Goal: Information Seeking & Learning: Find specific fact

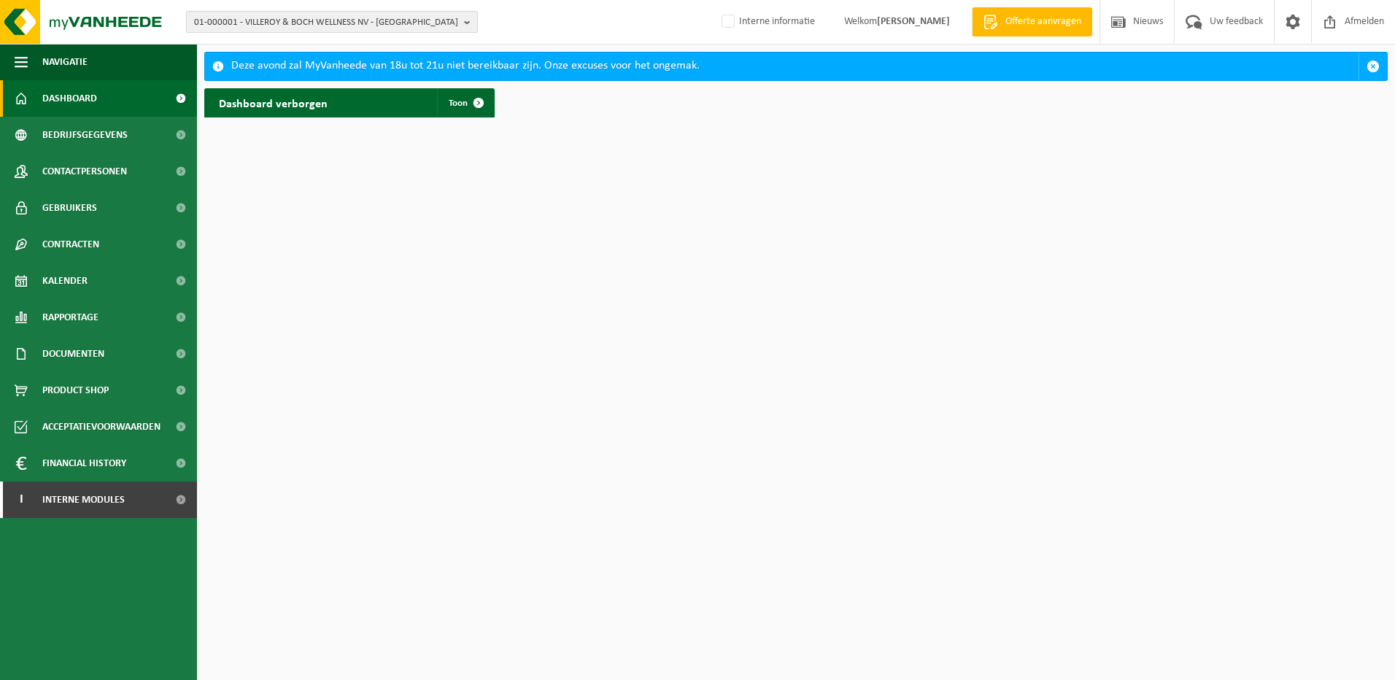
click at [257, 18] on span "01-000001 - VILLEROY & BOCH WELLNESS NV - ROESELARE" at bounding box center [326, 23] width 264 height 22
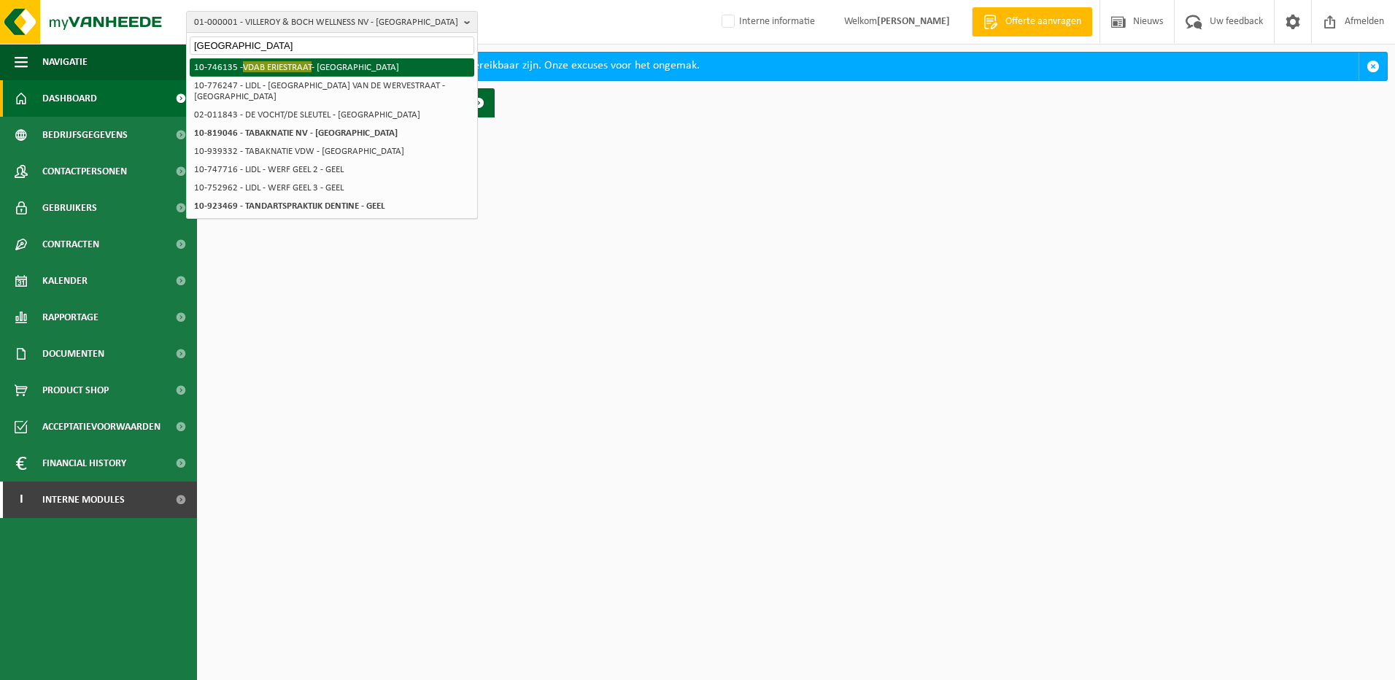
type input "VDAB eriestraat"
click at [314, 66] on li "10-746135 - VDAB ERIESTRAAT - BRUGGE" at bounding box center [332, 67] width 285 height 18
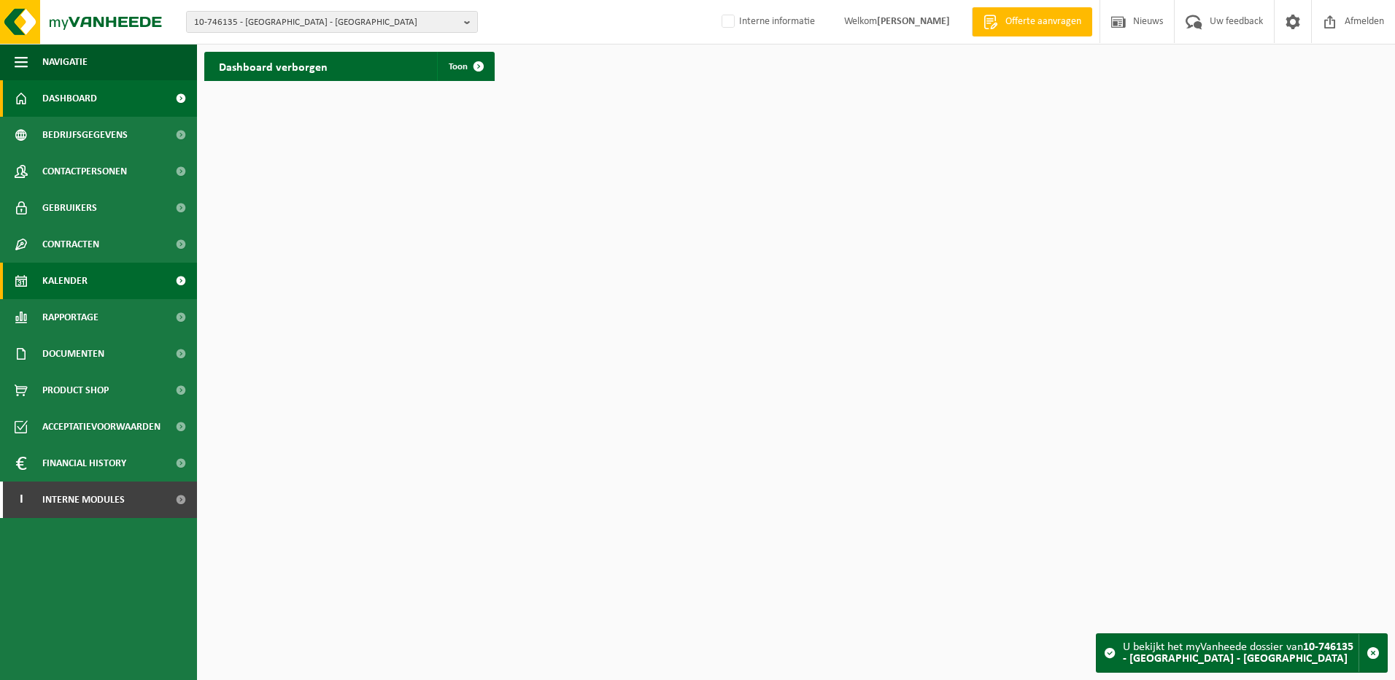
click at [84, 279] on span "Kalender" at bounding box center [64, 281] width 45 height 36
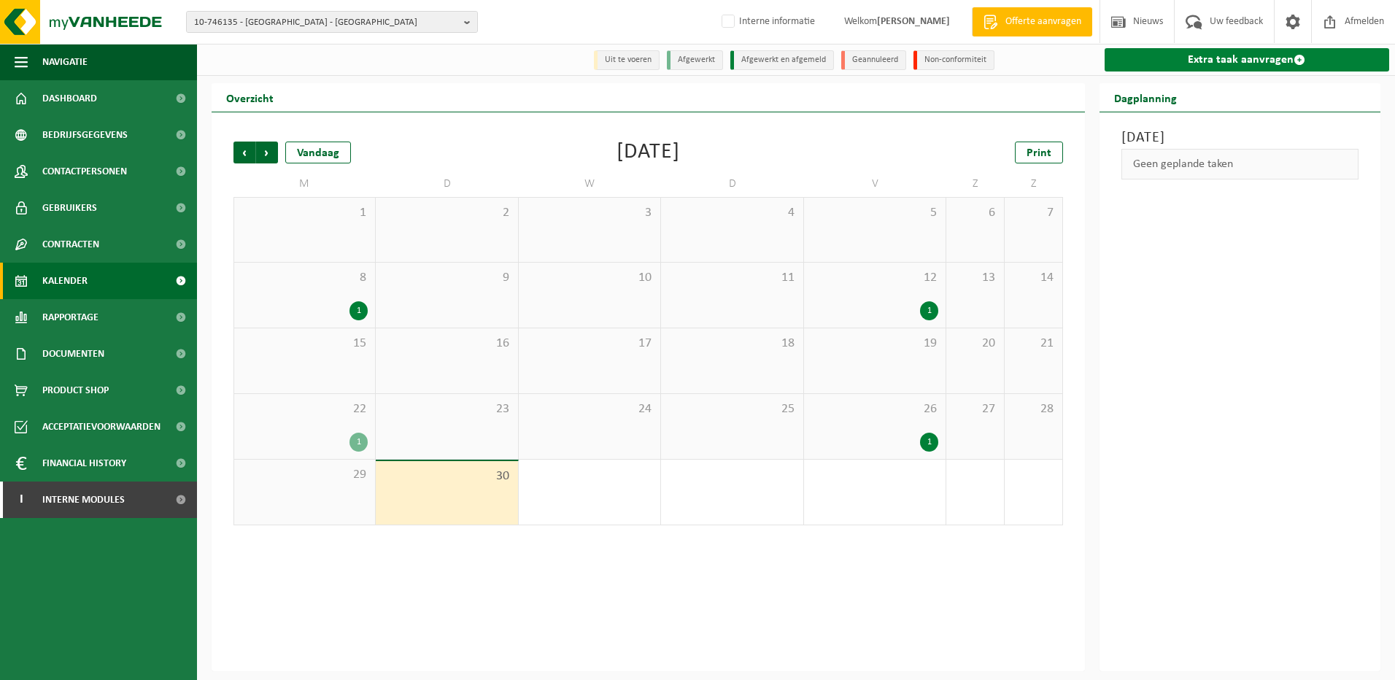
click at [1238, 53] on link "Extra taak aanvragen" at bounding box center [1247, 59] width 285 height 23
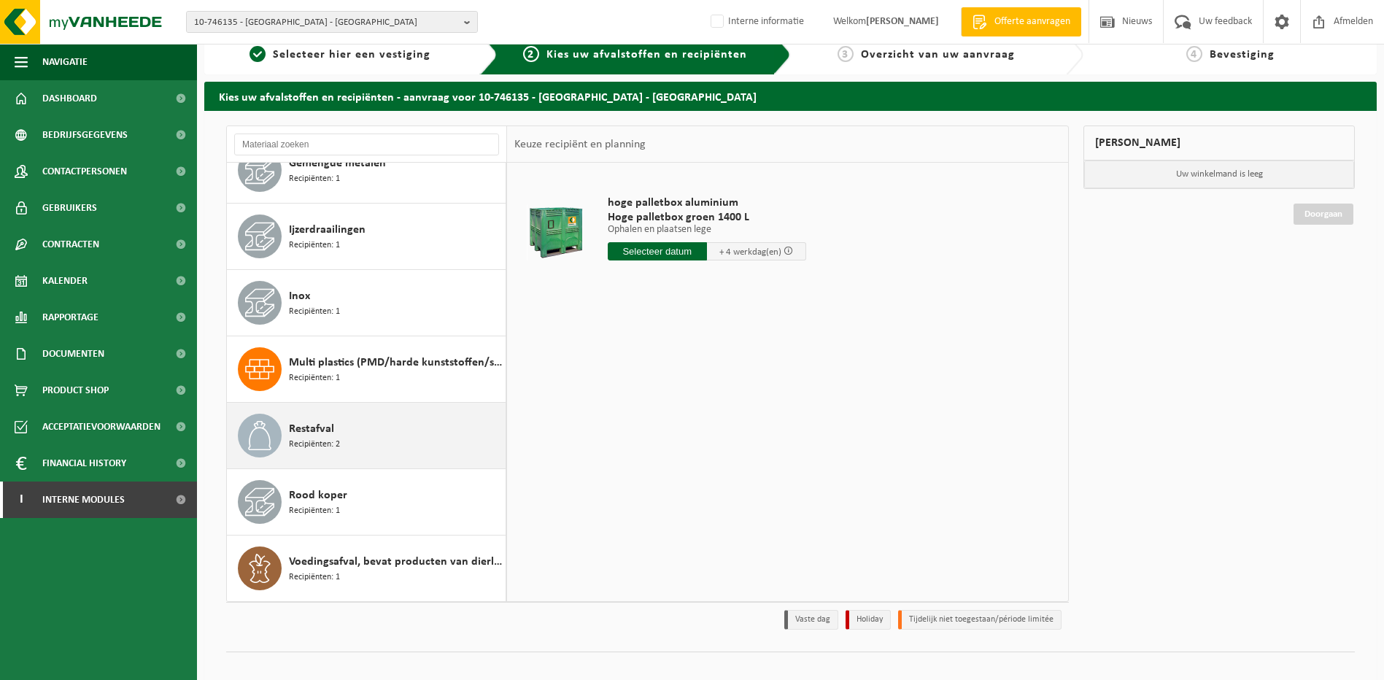
scroll to position [33, 0]
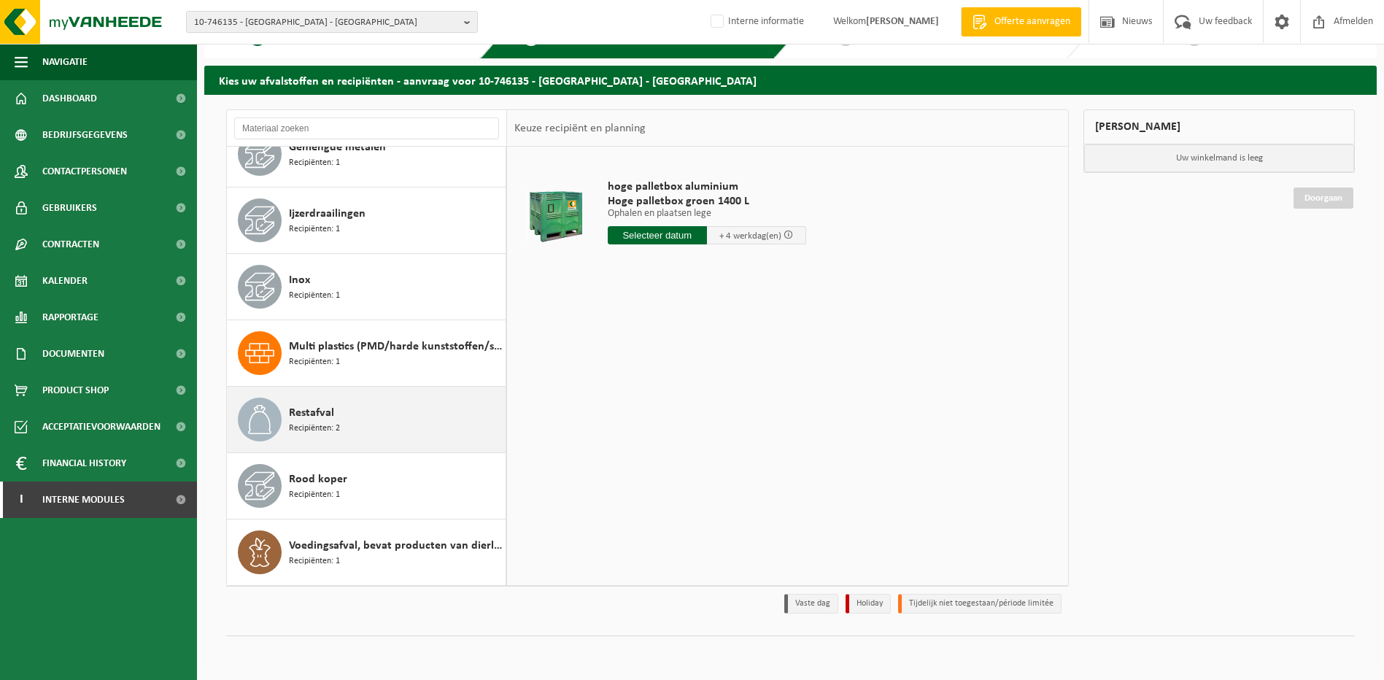
click at [341, 417] on div "Restafval Recipiënten: 2" at bounding box center [395, 420] width 213 height 44
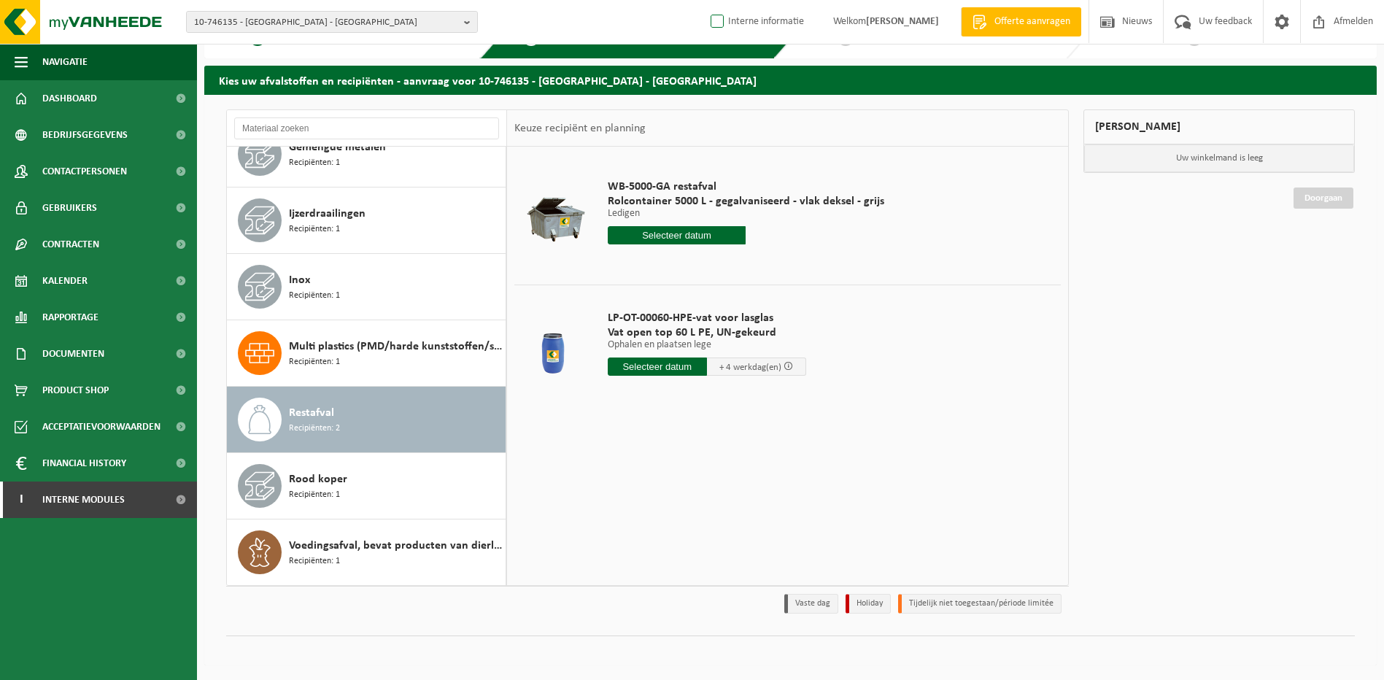
click at [729, 22] on label "Interne informatie" at bounding box center [756, 22] width 96 height 22
click at [706, 0] on input "Interne informatie" at bounding box center [705, -1] width 1 height 1
checkbox input "true"
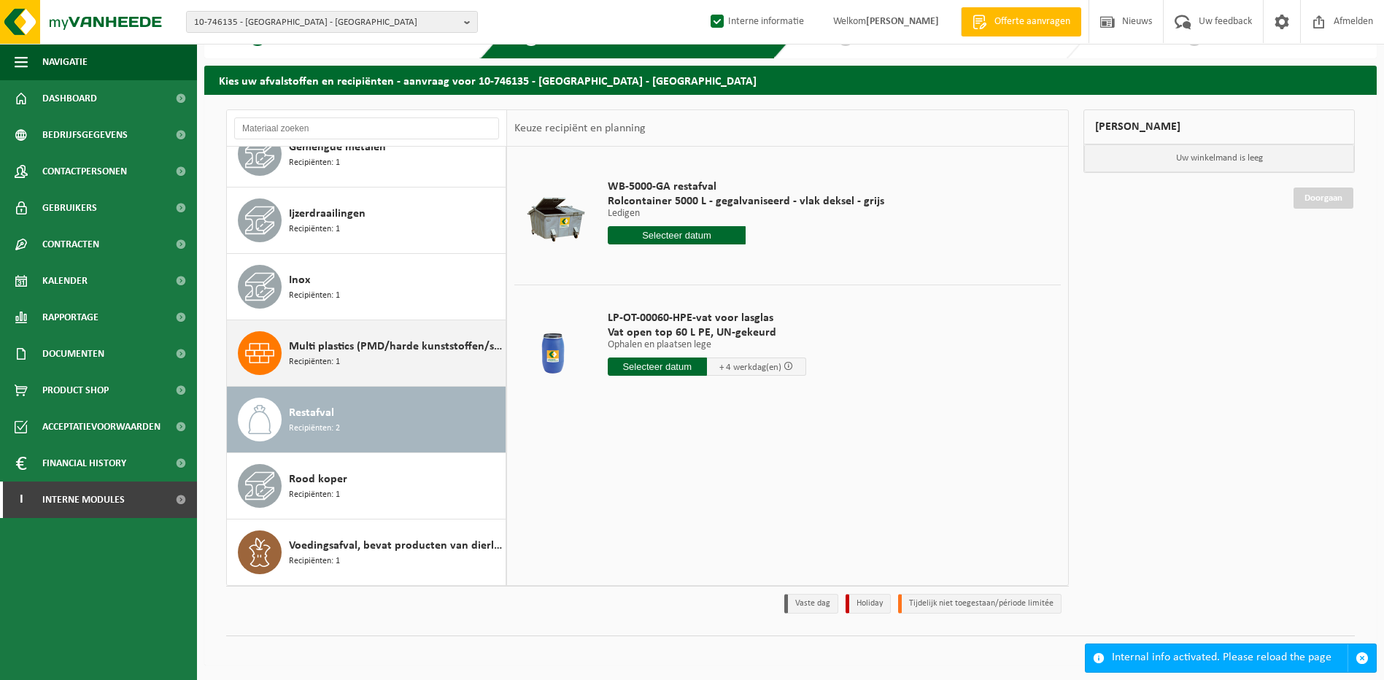
click at [335, 368] on span "Recipiënten: 1" at bounding box center [314, 362] width 51 height 14
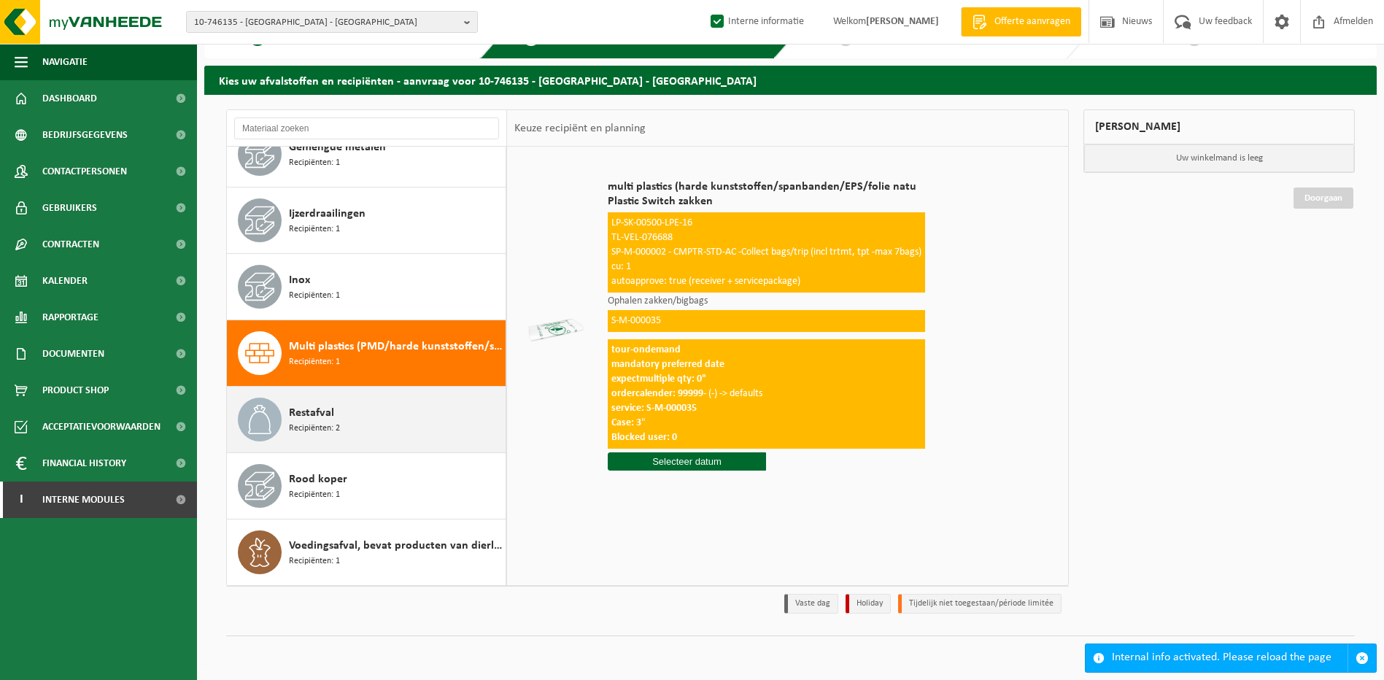
click at [328, 420] on span "Restafval" at bounding box center [311, 413] width 45 height 18
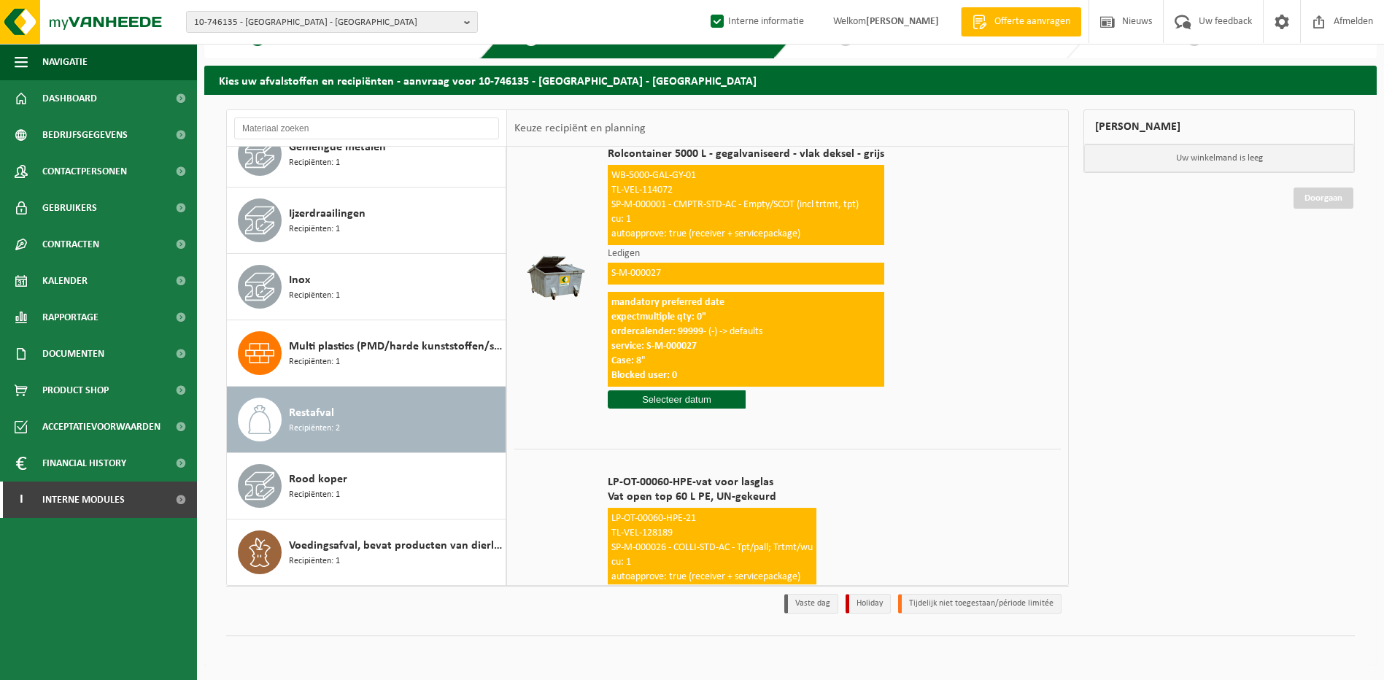
scroll to position [73, 0]
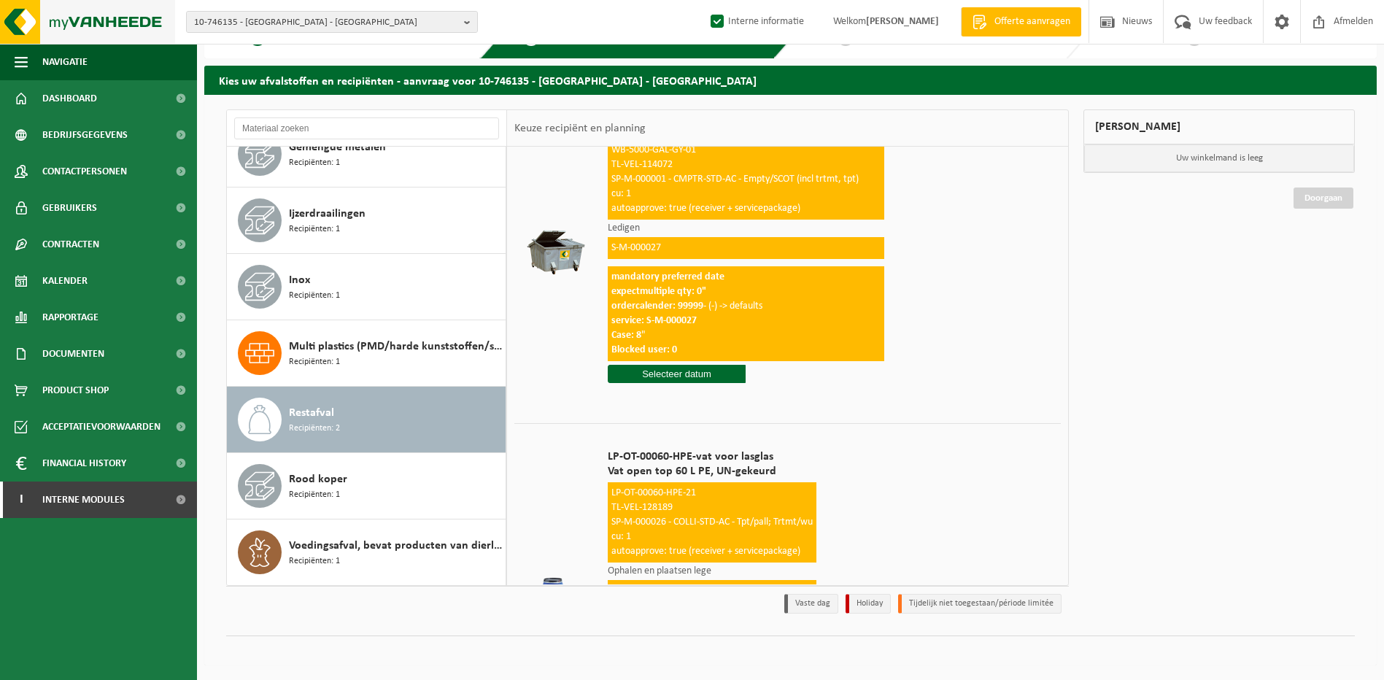
click at [129, 13] on img at bounding box center [87, 22] width 175 height 44
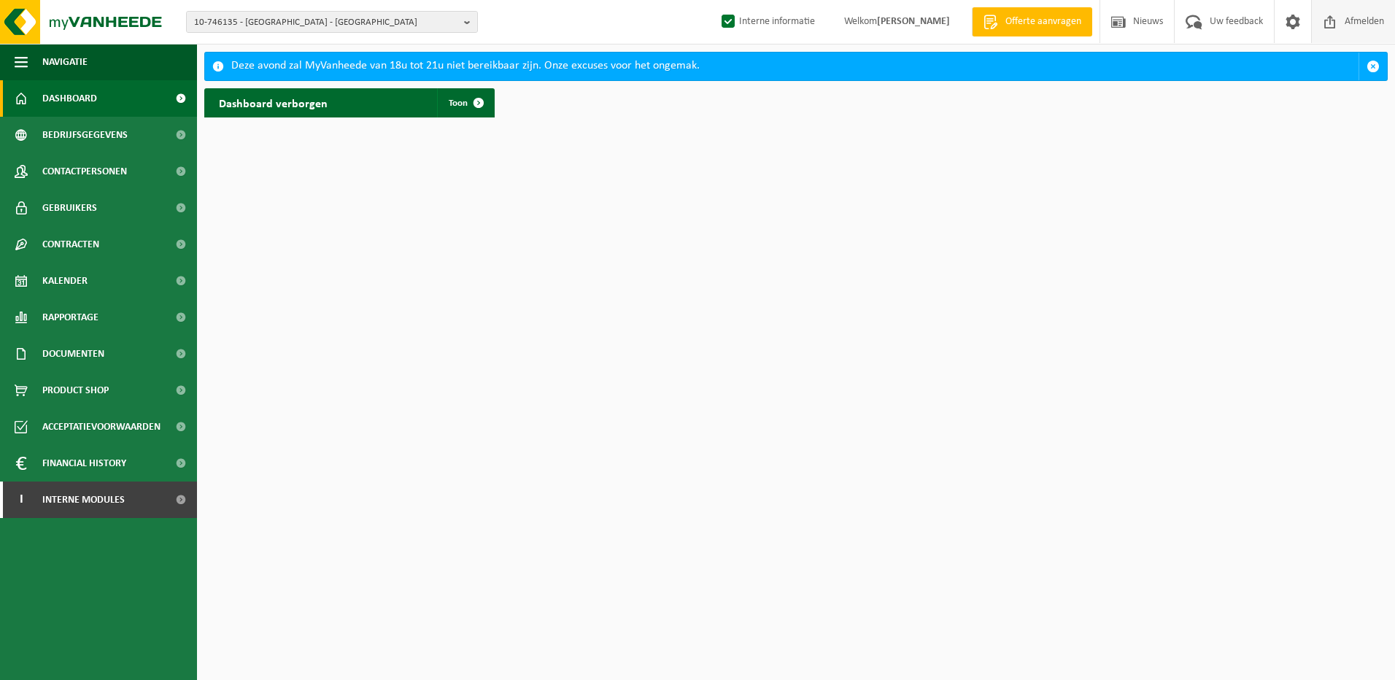
click at [1355, 21] on span "Afmelden" at bounding box center [1364, 21] width 47 height 43
click at [74, 496] on span "Interne modules" at bounding box center [83, 500] width 82 height 36
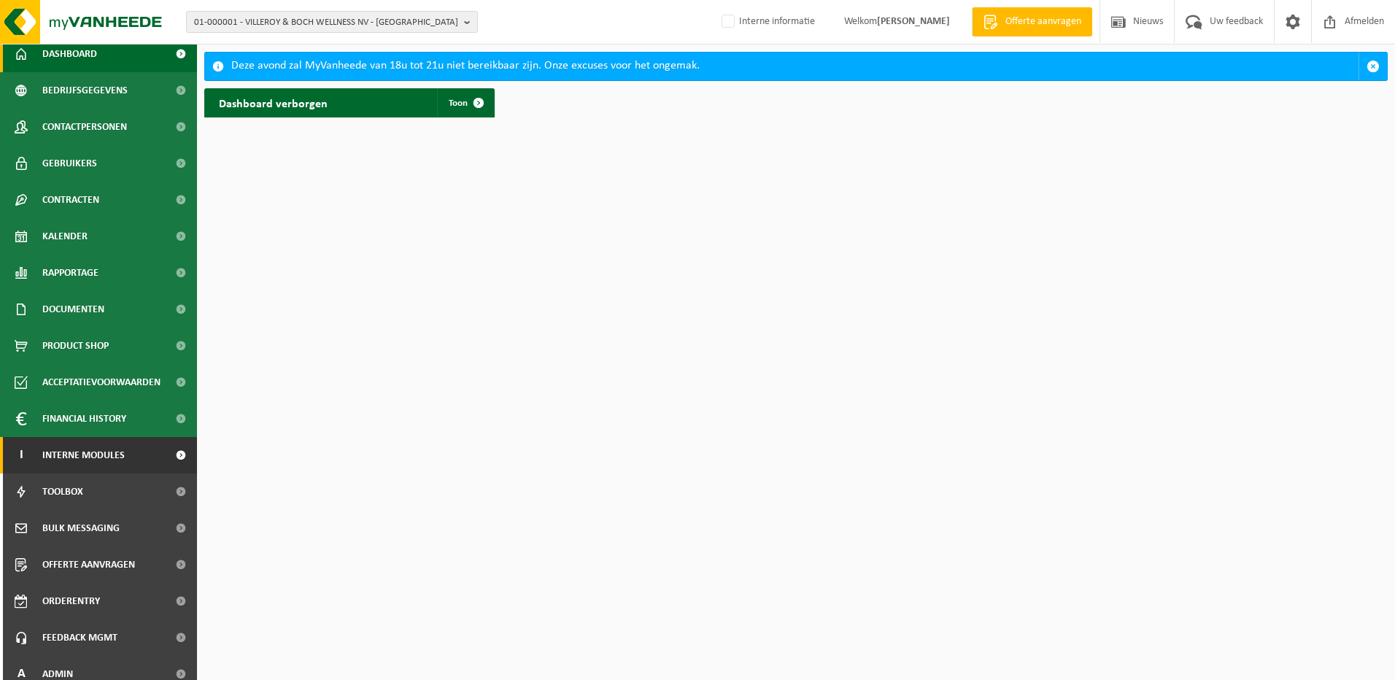
scroll to position [57, 0]
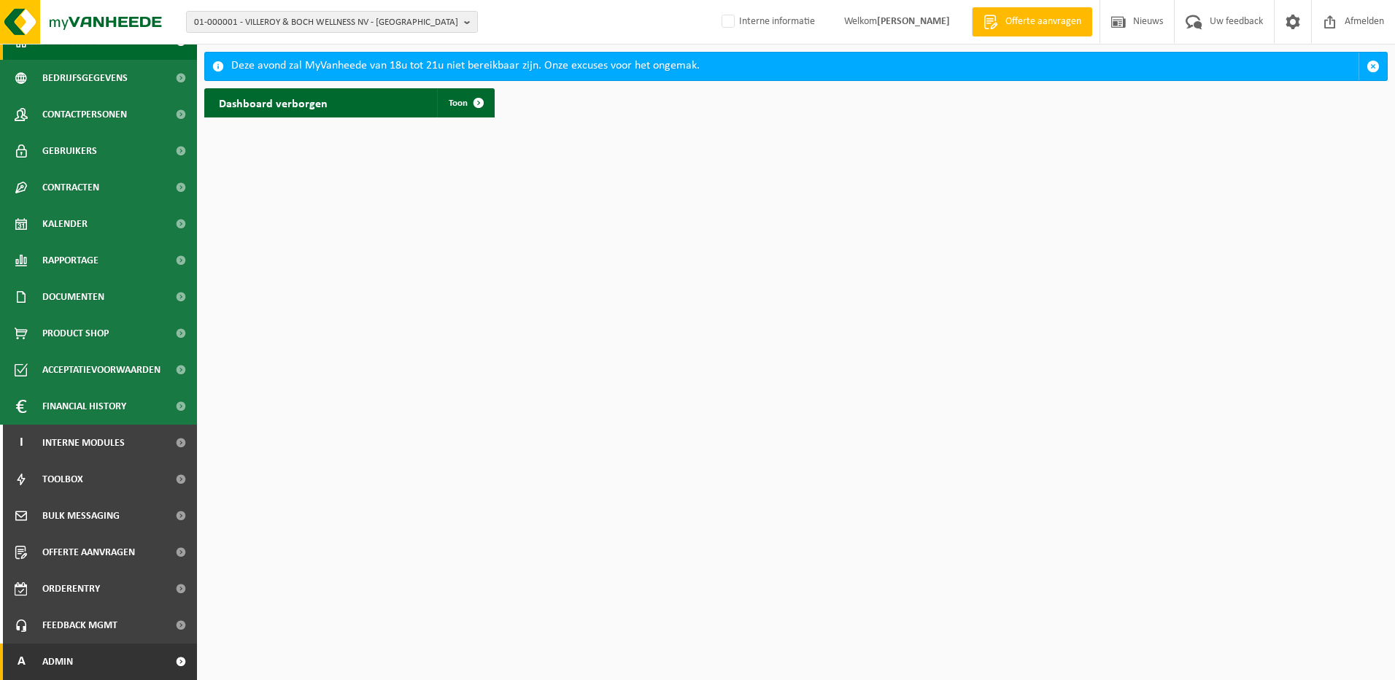
click at [80, 657] on link "A Admin" at bounding box center [98, 662] width 197 height 36
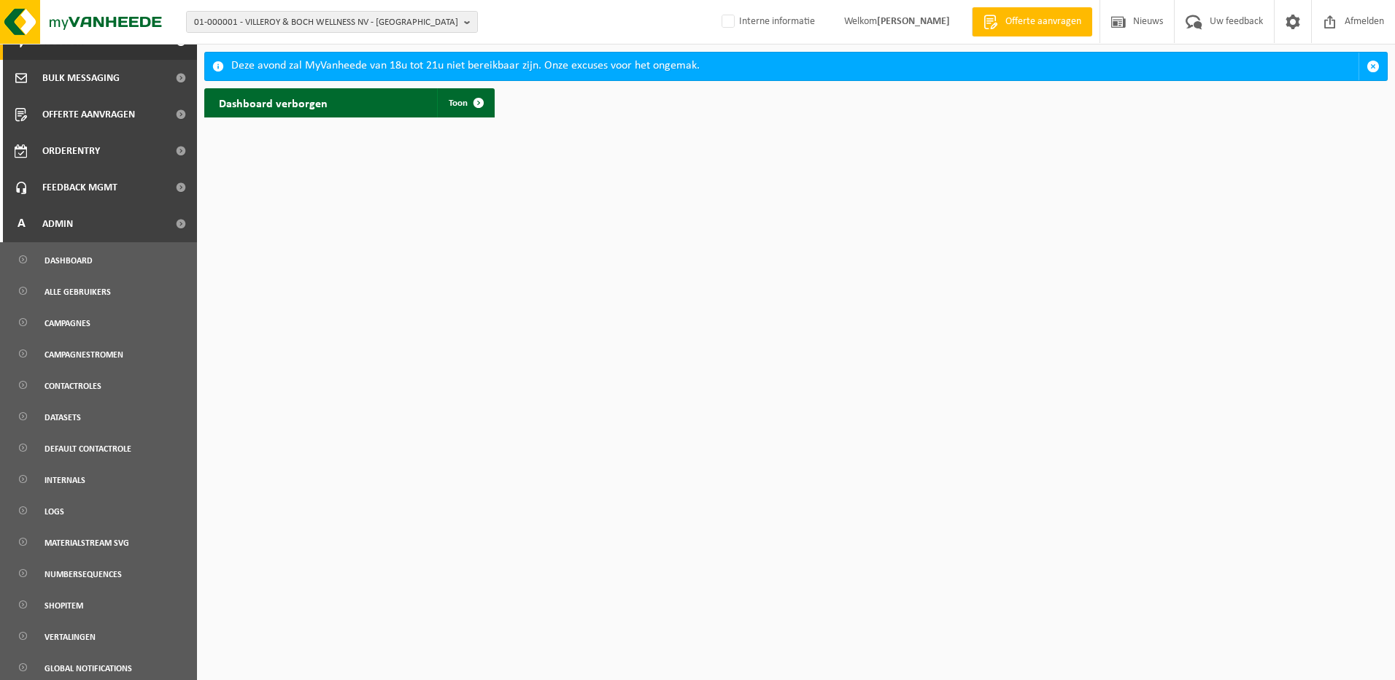
scroll to position [563, 0]
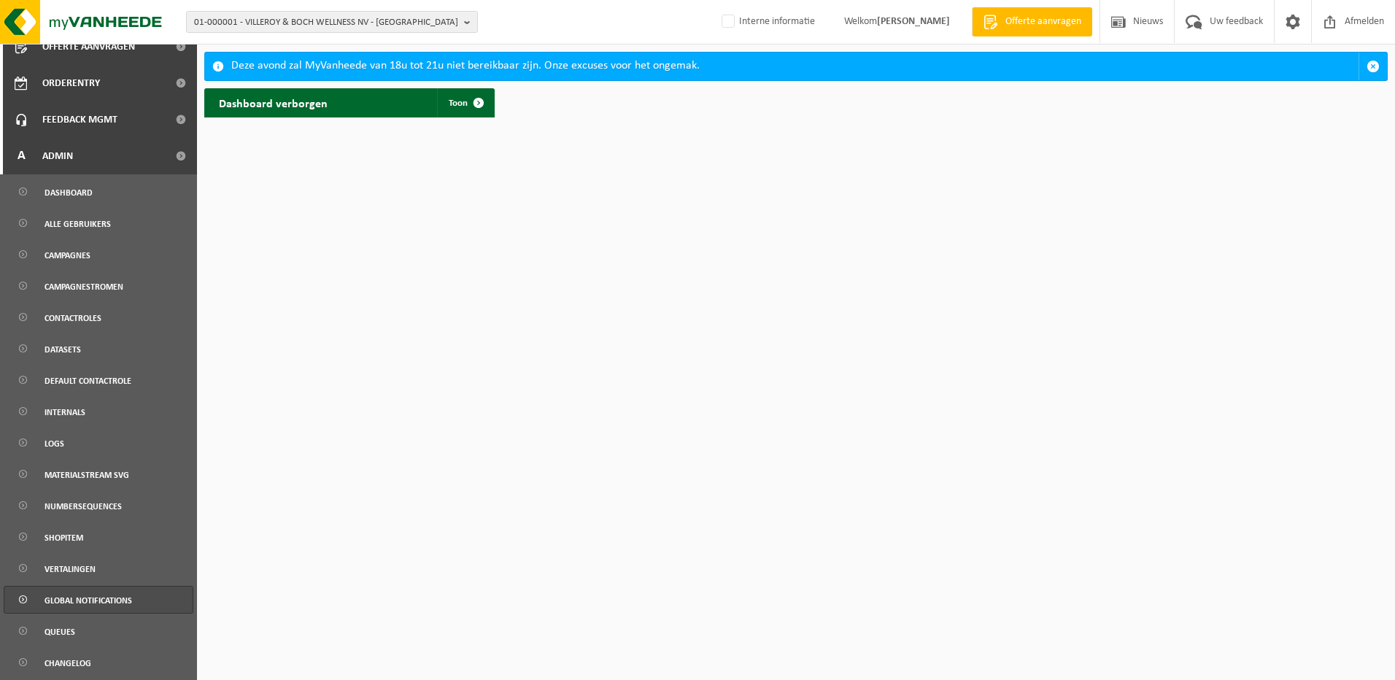
click at [87, 595] on span "Global notifications" at bounding box center [89, 601] width 88 height 28
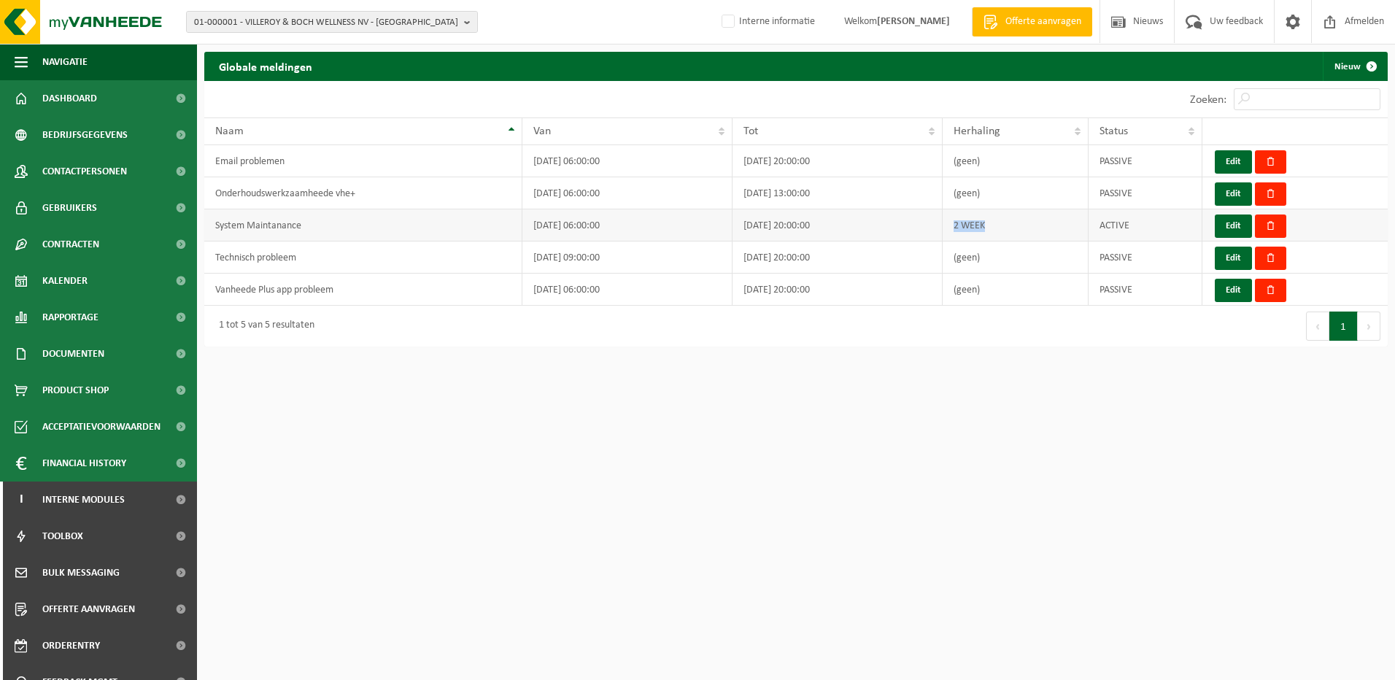
drag, startPoint x: 954, startPoint y: 224, endPoint x: 1008, endPoint y: 223, distance: 54.0
click at [1008, 223] on td "2 WEEK" at bounding box center [1016, 225] width 146 height 32
drag, startPoint x: 1008, startPoint y: 223, endPoint x: 990, endPoint y: 220, distance: 18.4
click at [990, 220] on td "2 WEEK" at bounding box center [1016, 225] width 146 height 32
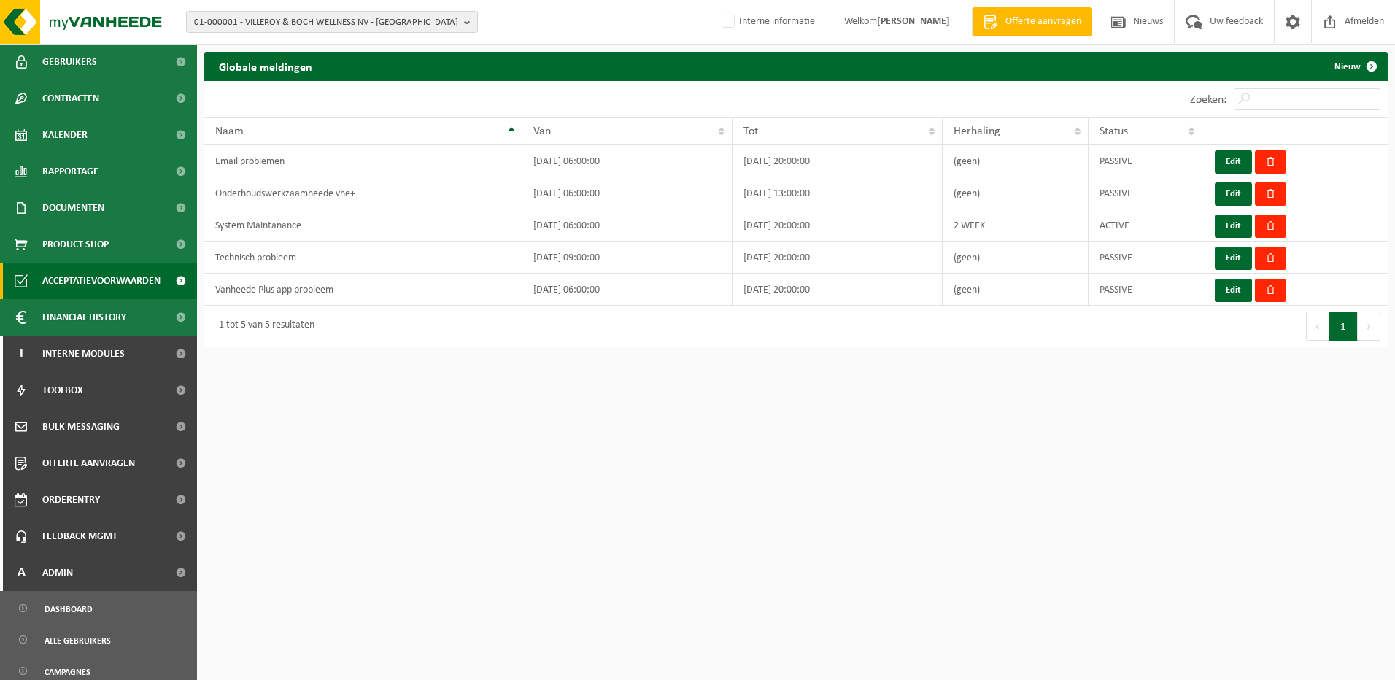
scroll to position [292, 0]
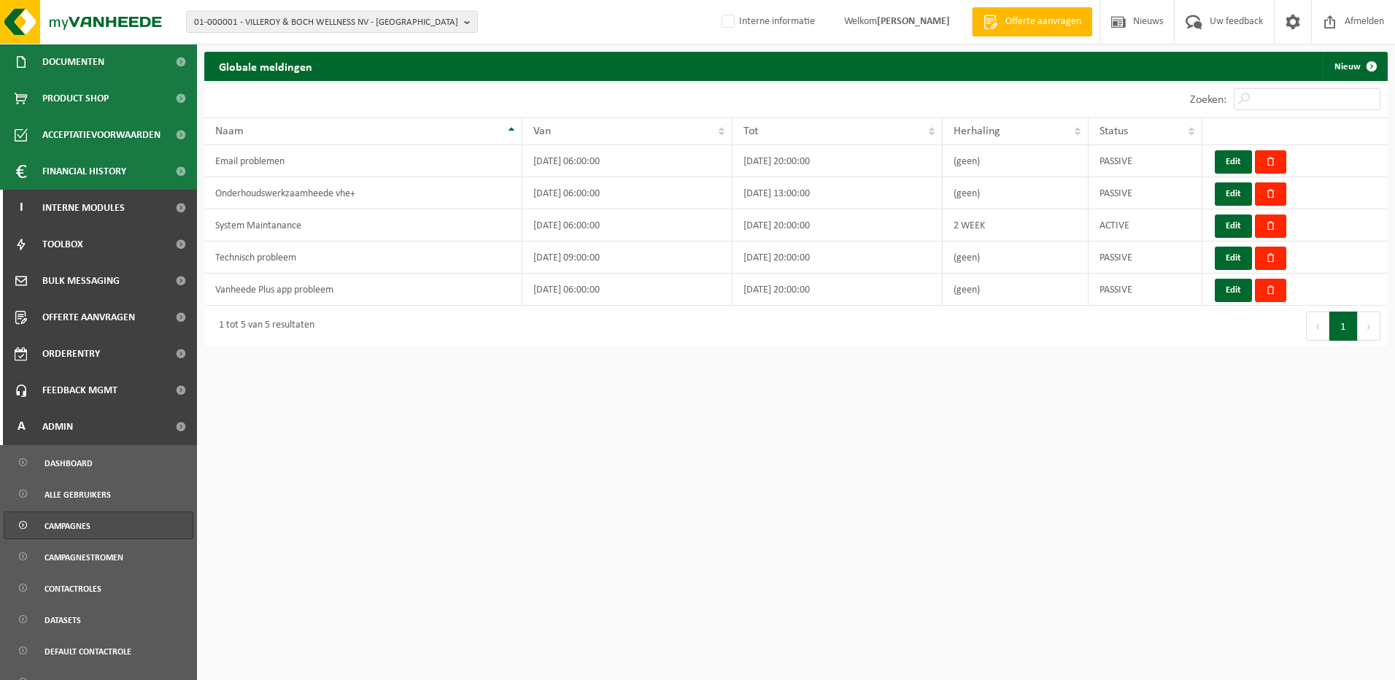
click at [82, 528] on span "Campagnes" at bounding box center [68, 526] width 46 height 28
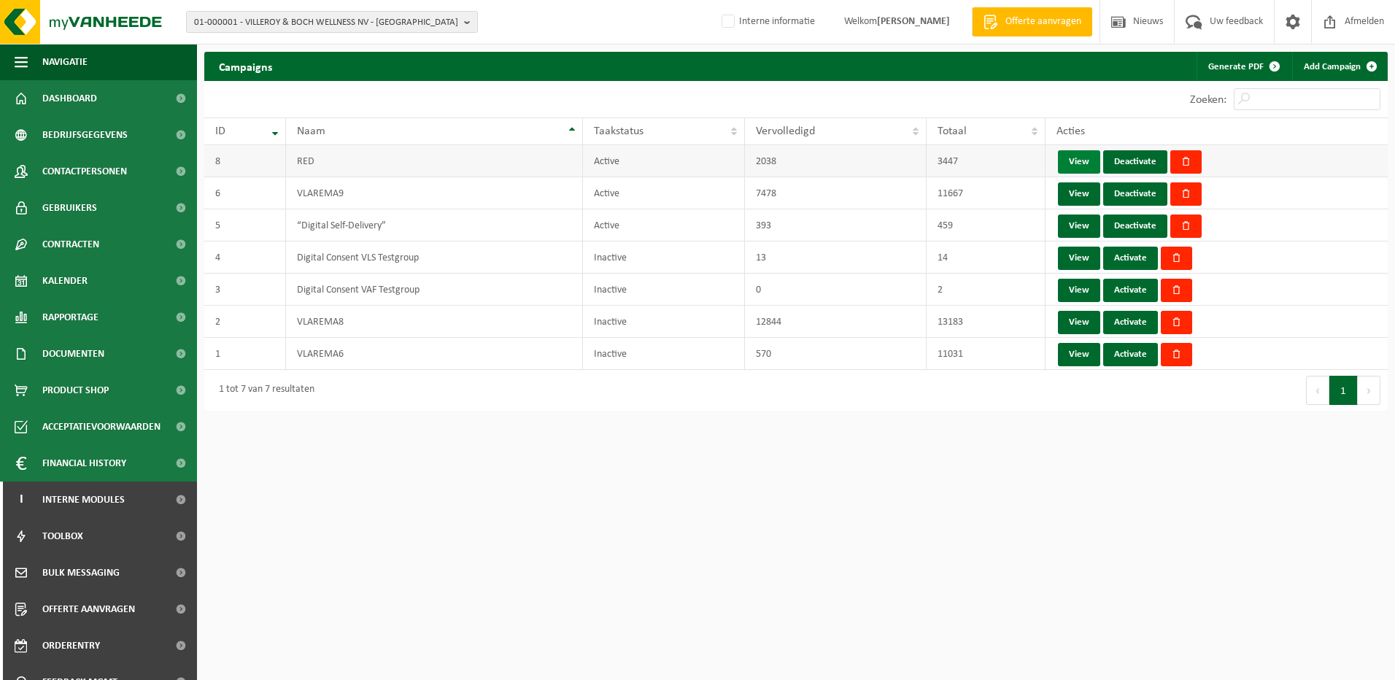
click at [1075, 159] on link "View" at bounding box center [1079, 161] width 42 height 23
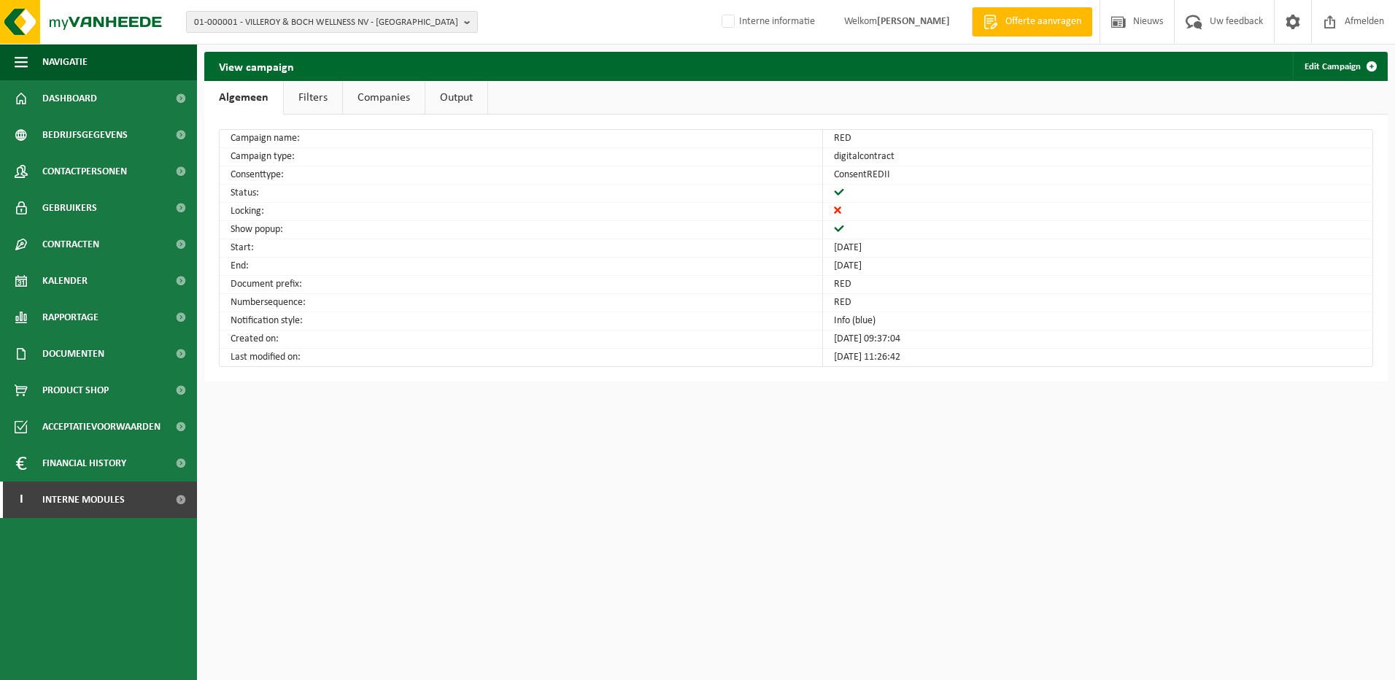
click at [374, 101] on link "Companies" at bounding box center [384, 98] width 82 height 34
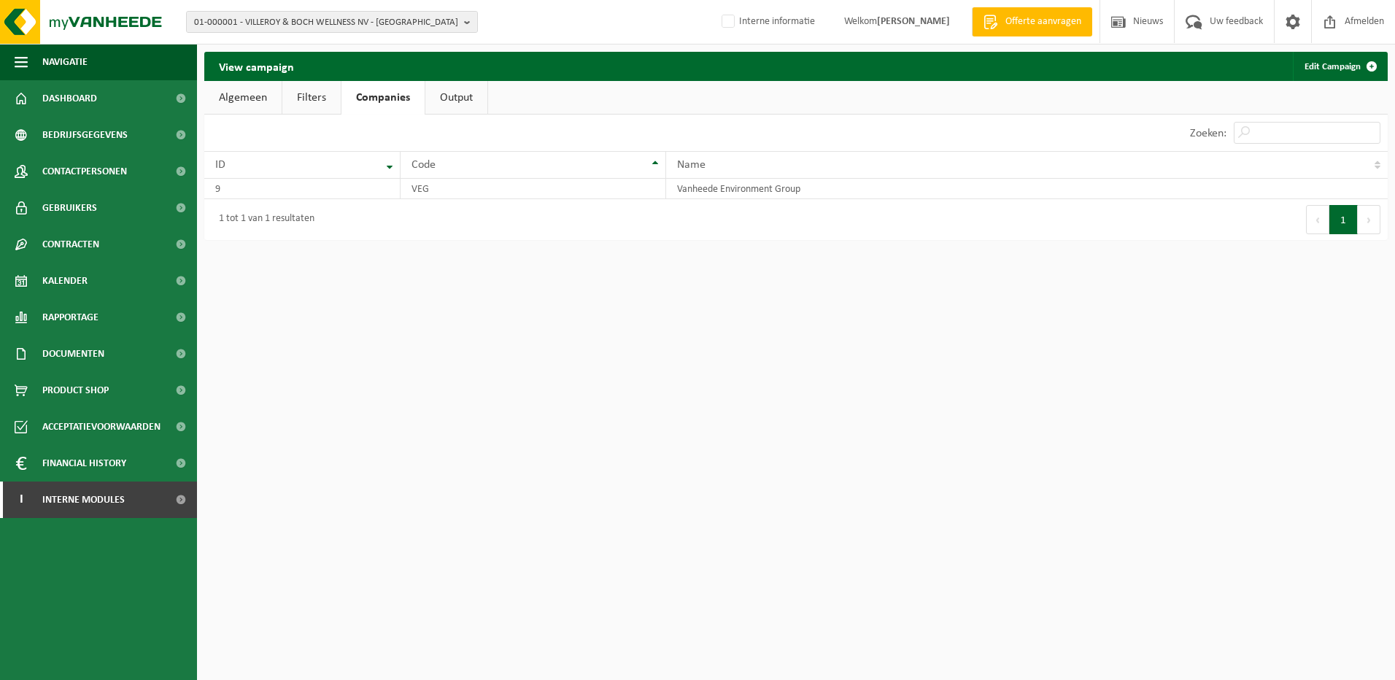
click at [324, 102] on link "Filters" at bounding box center [311, 98] width 58 height 34
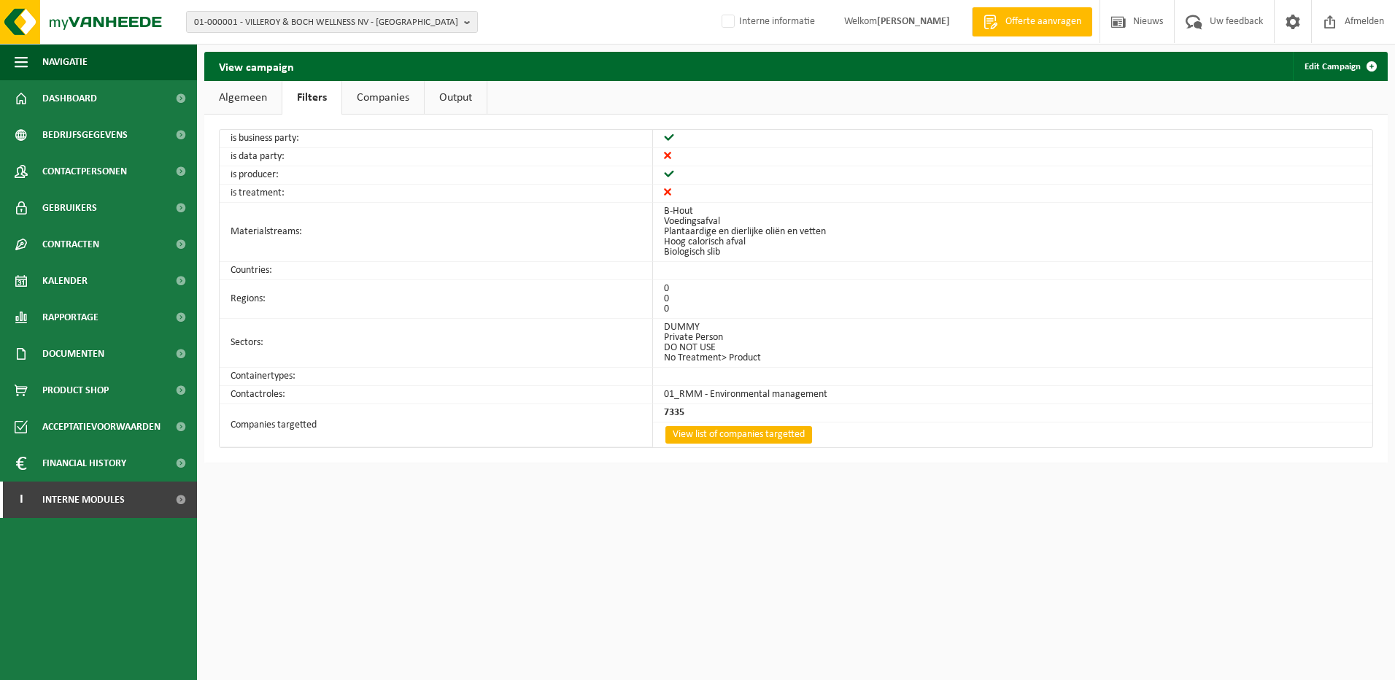
click at [765, 433] on link "View list of companies targetted" at bounding box center [738, 435] width 147 height 18
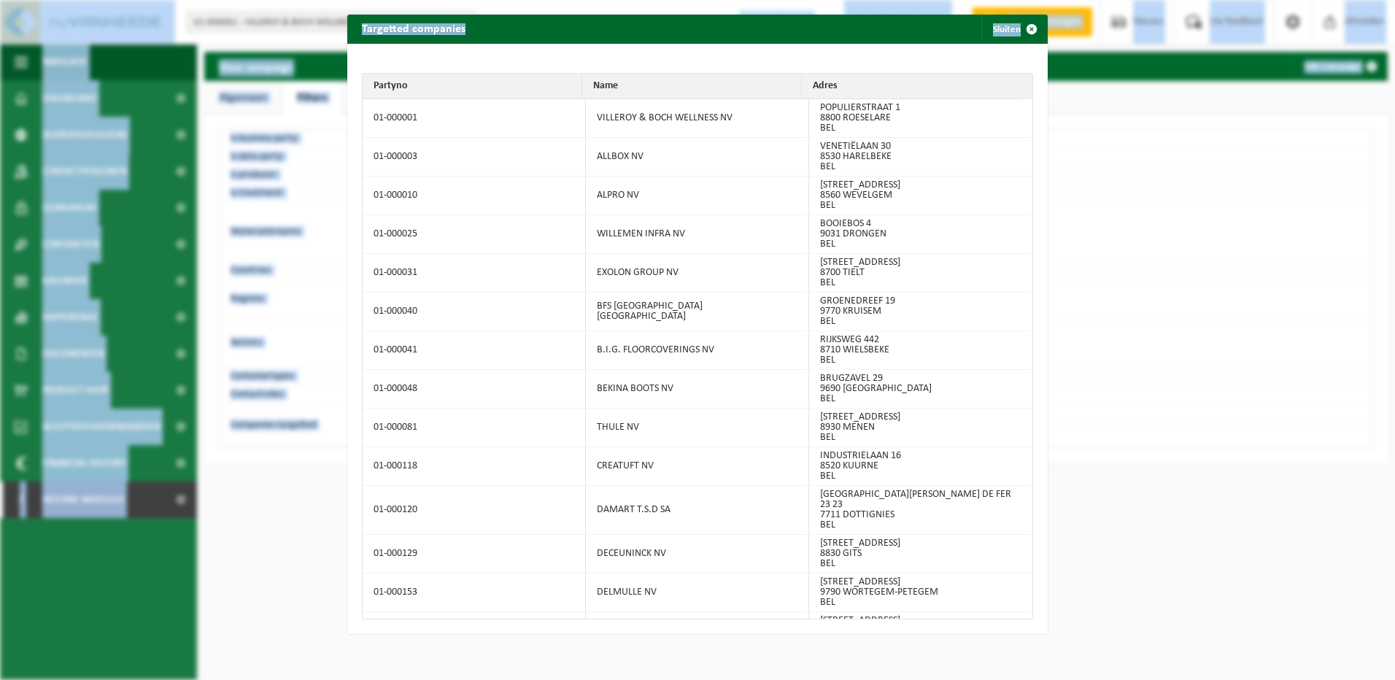
click at [743, 198] on td "ALPRO NV" at bounding box center [697, 196] width 223 height 39
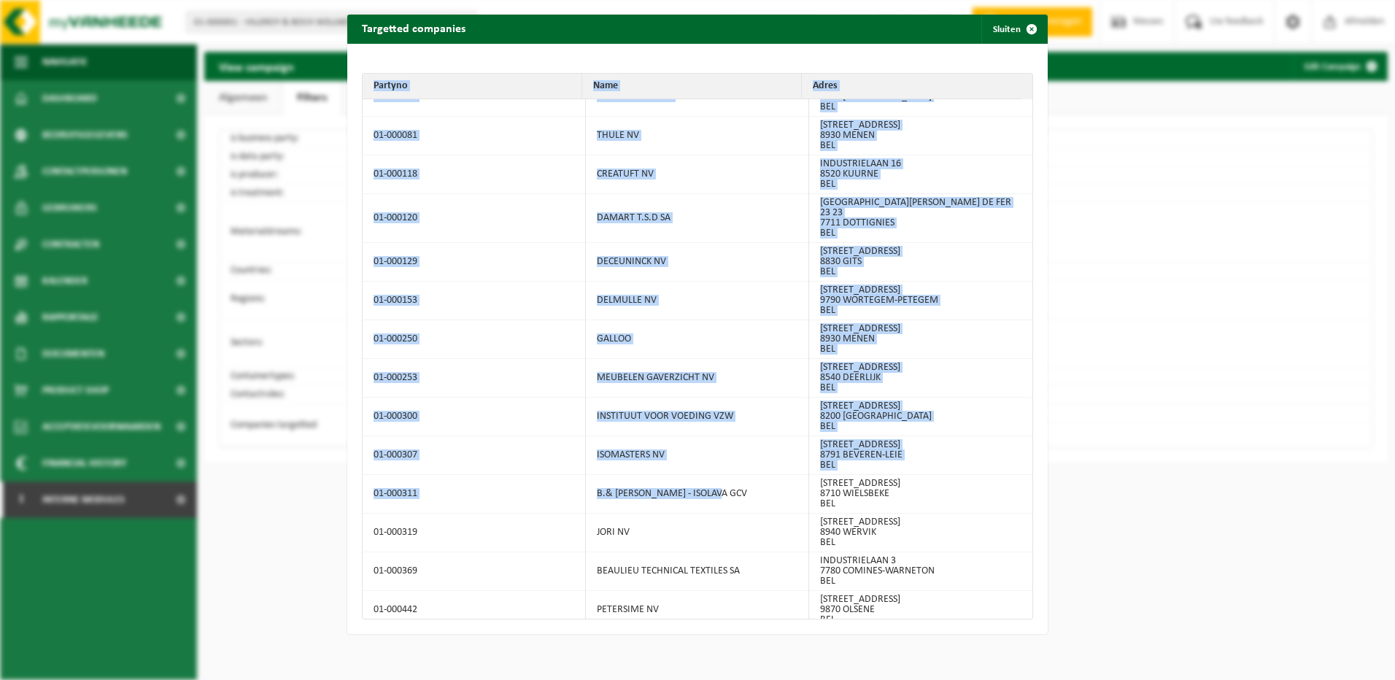
scroll to position [657, 0]
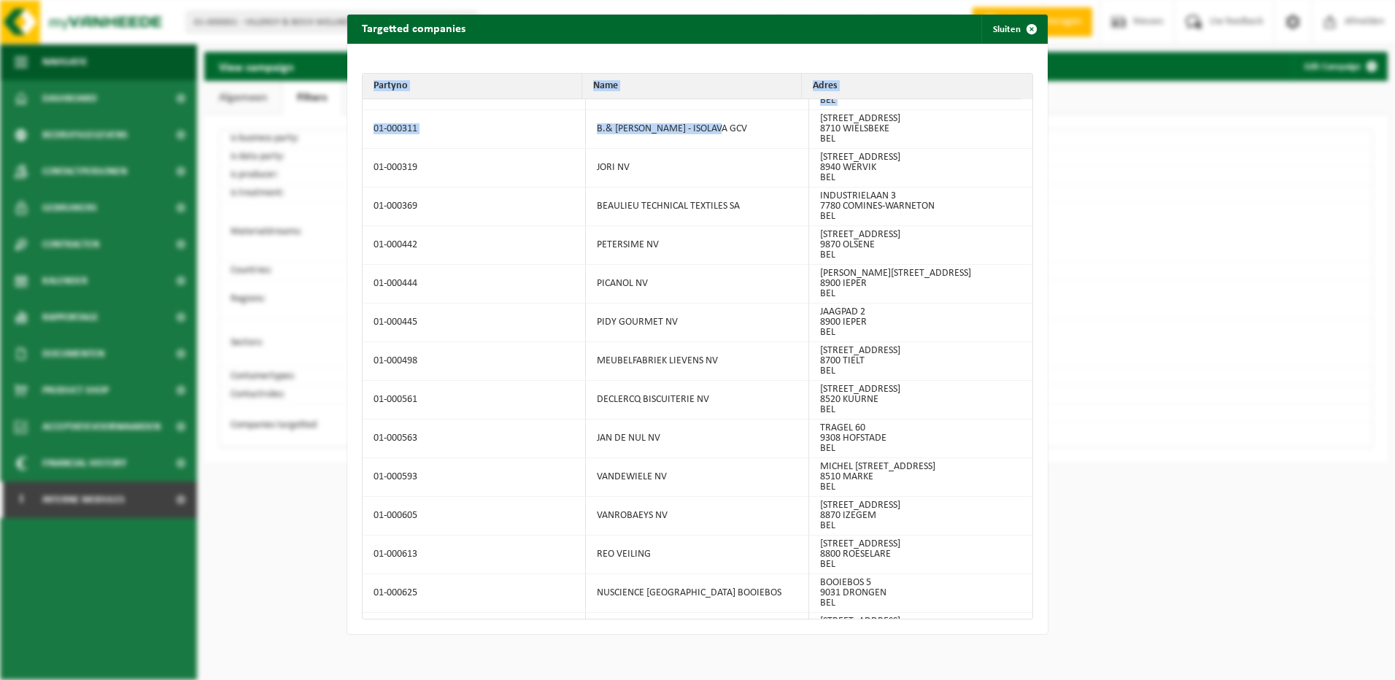
drag, startPoint x: 363, startPoint y: 82, endPoint x: 998, endPoint y: 598, distance: 817.5
click at [998, 598] on table "Partyno Name Adres 01-000001 VILLEROY & BOCH WELLNESS [GEOGRAPHIC_DATA] [STREET…" at bounding box center [697, 346] width 671 height 547
click at [852, 86] on th "Adres" at bounding box center [912, 87] width 220 height 26
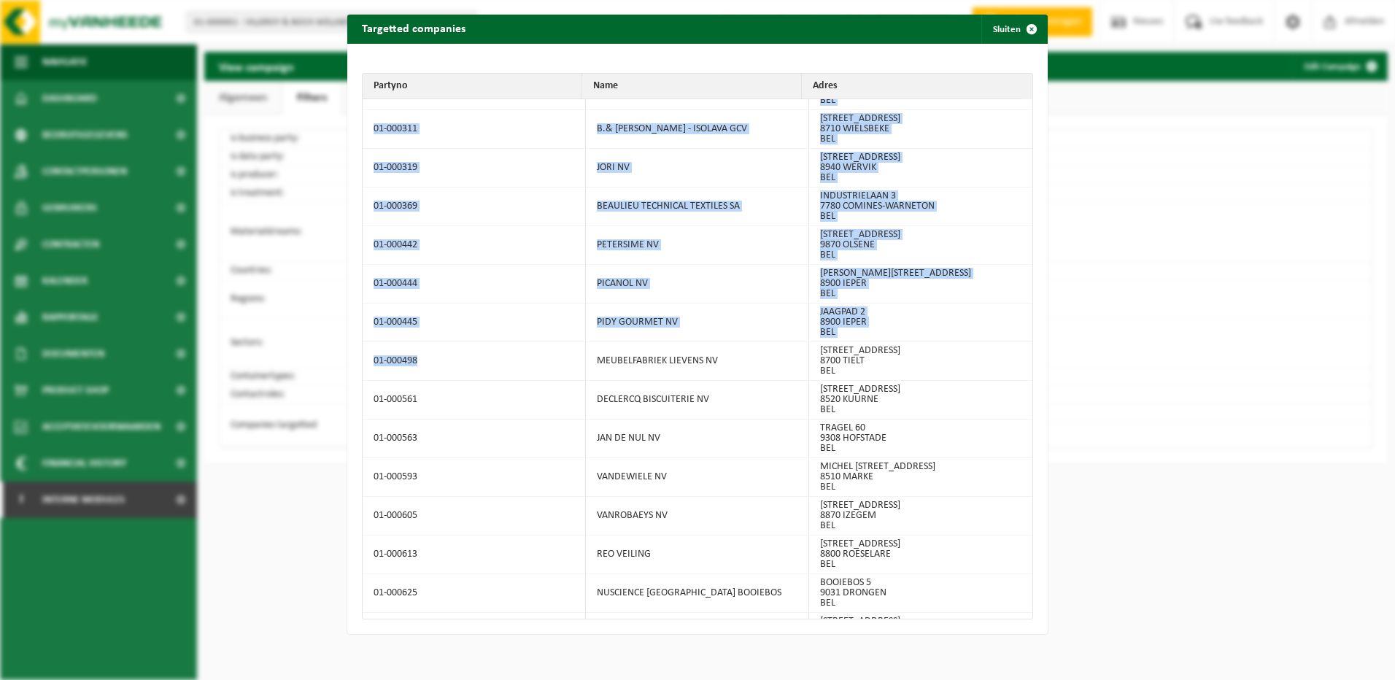
drag, startPoint x: 835, startPoint y: 83, endPoint x: 417, endPoint y: 357, distance: 499.7
click at [417, 357] on table "Partyno Name Adres 01-000001 VILLEROY & BOCH WELLNESS [GEOGRAPHIC_DATA] [STREET…" at bounding box center [697, 346] width 671 height 547
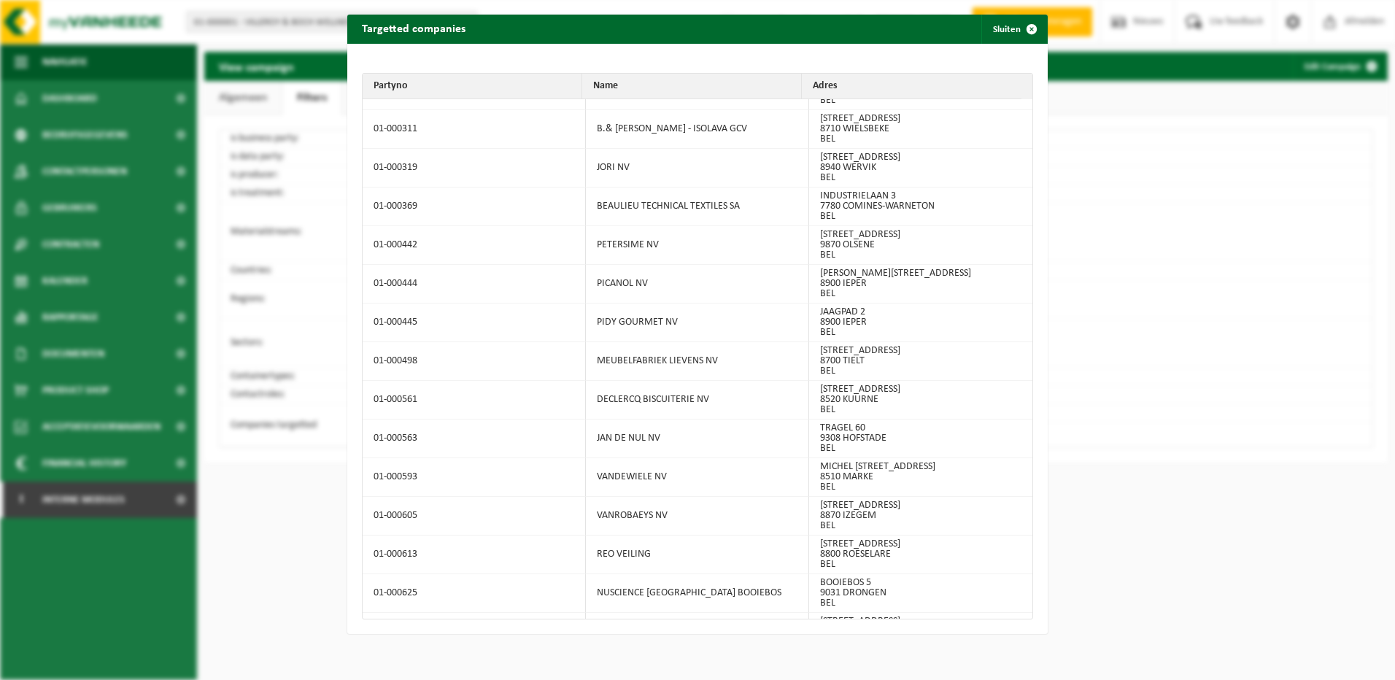
drag, startPoint x: 368, startPoint y: 82, endPoint x: 955, endPoint y: 621, distance: 796.8
click at [955, 621] on div "Partyno Name Adres 01-000001 VILLEROY & BOCH WELLNESS [GEOGRAPHIC_DATA] [STREET…" at bounding box center [697, 339] width 700 height 590
drag, startPoint x: 997, startPoint y: 28, endPoint x: 855, endPoint y: 47, distance: 143.6
click at [997, 28] on button "Sluiten" at bounding box center [1013, 29] width 65 height 29
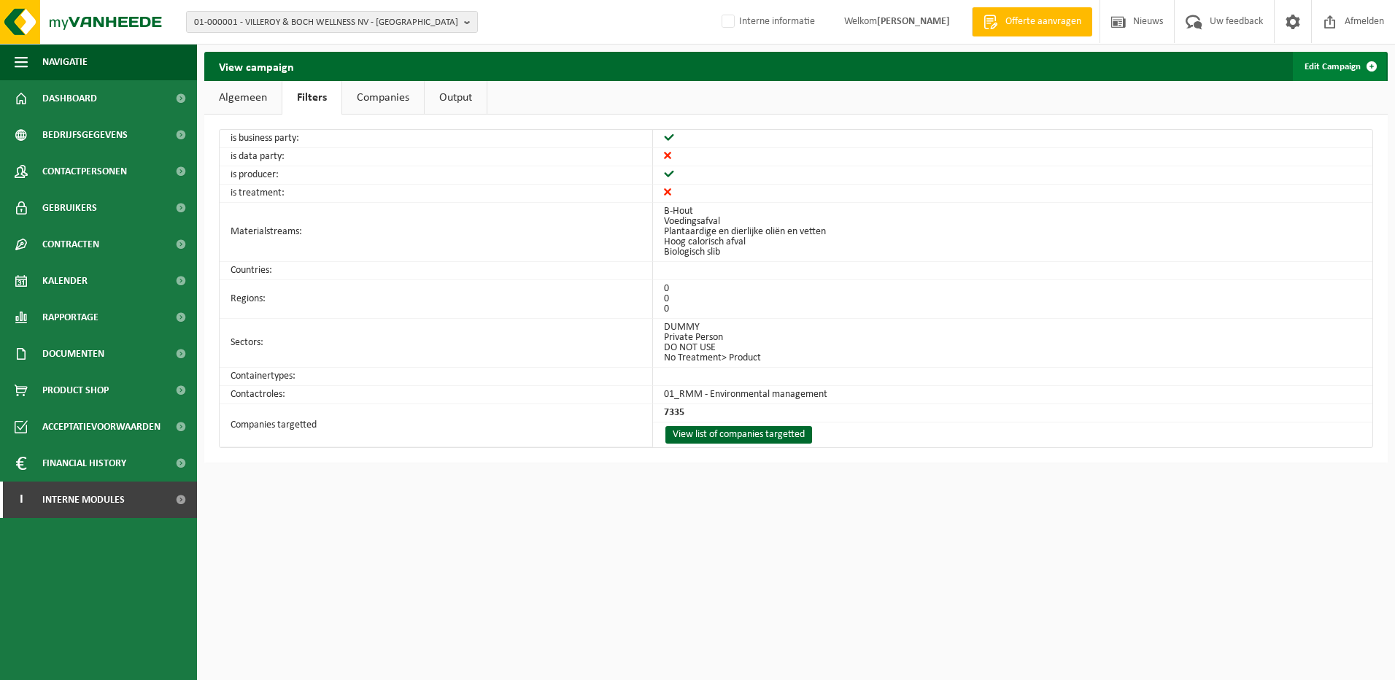
click at [1348, 66] on link "Edit Campaign" at bounding box center [1339, 66] width 93 height 29
click at [1367, 26] on span "Afmelden" at bounding box center [1364, 21] width 47 height 43
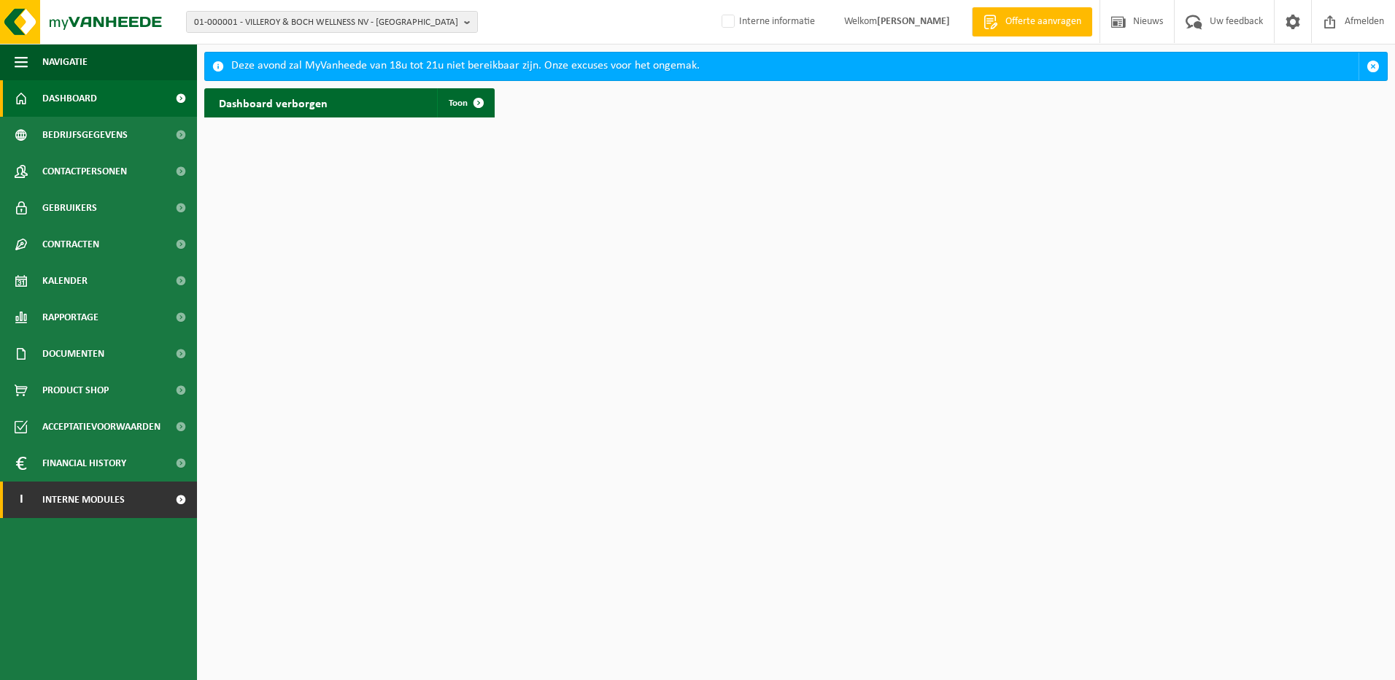
click at [135, 504] on link "I Interne modules" at bounding box center [98, 500] width 197 height 36
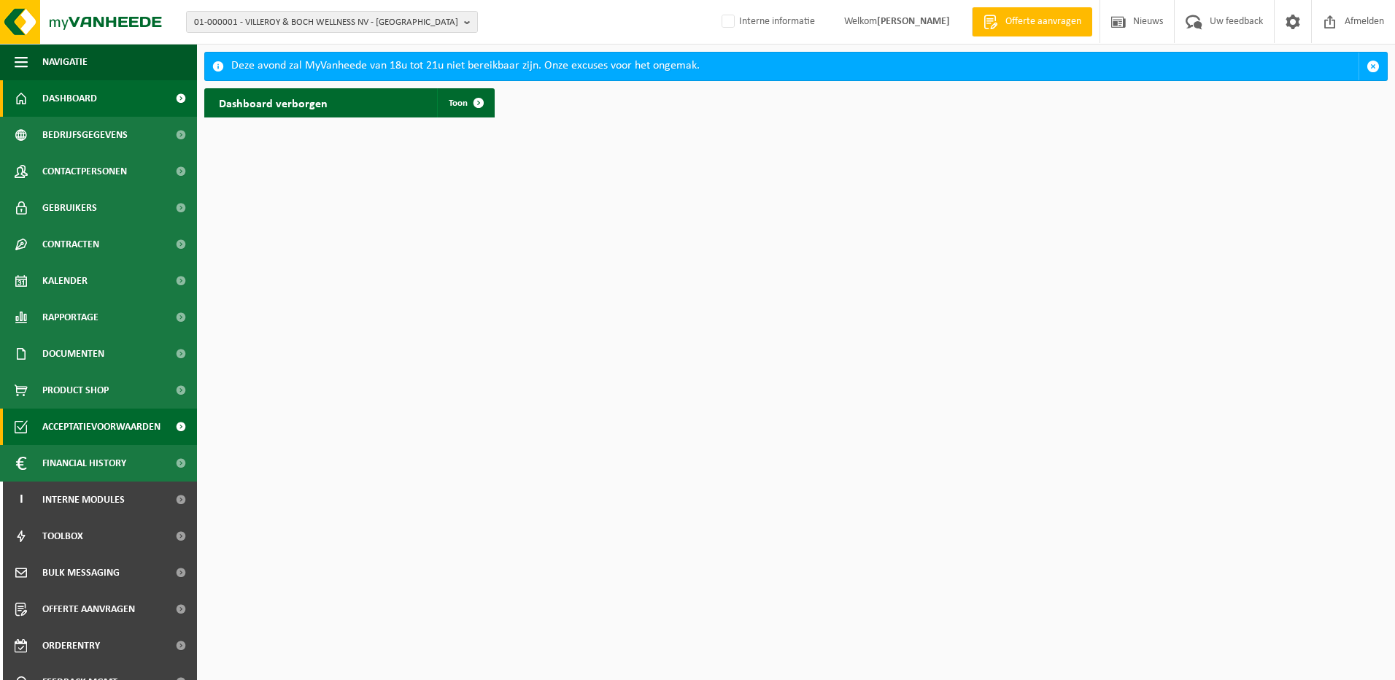
scroll to position [57, 0]
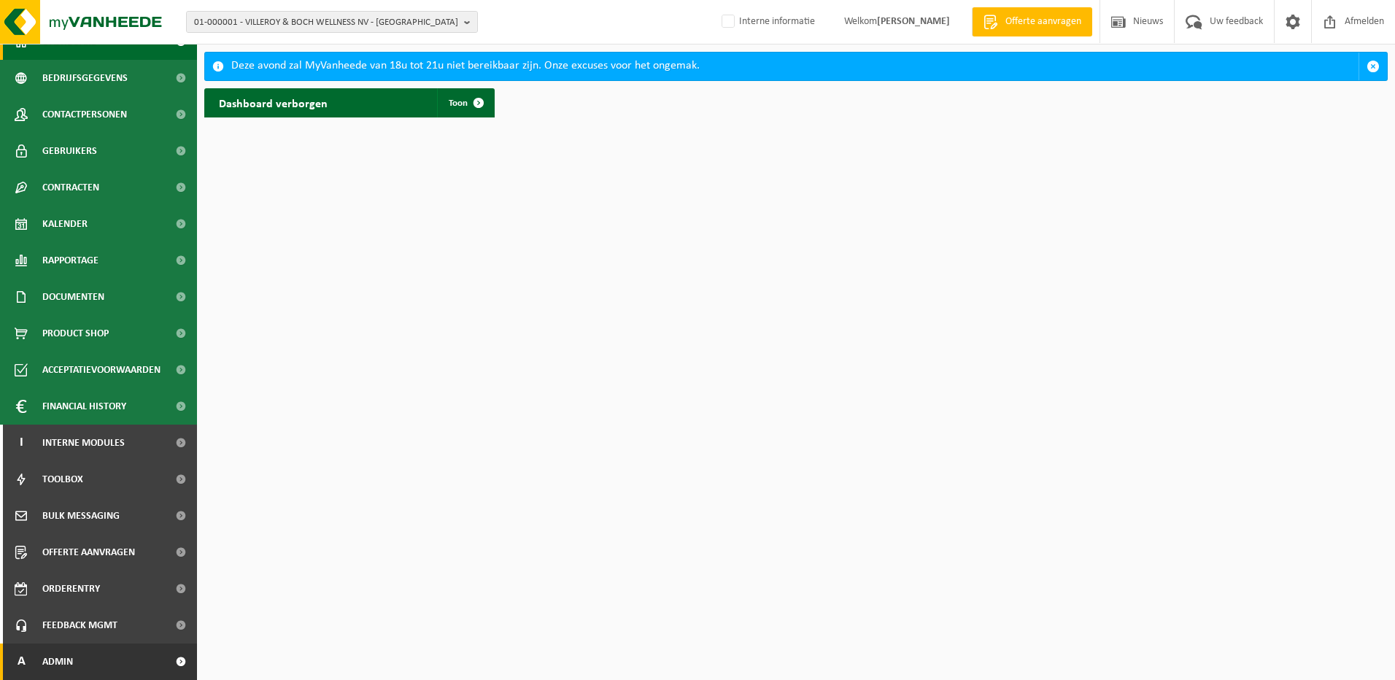
click at [108, 670] on link "A Admin" at bounding box center [98, 662] width 197 height 36
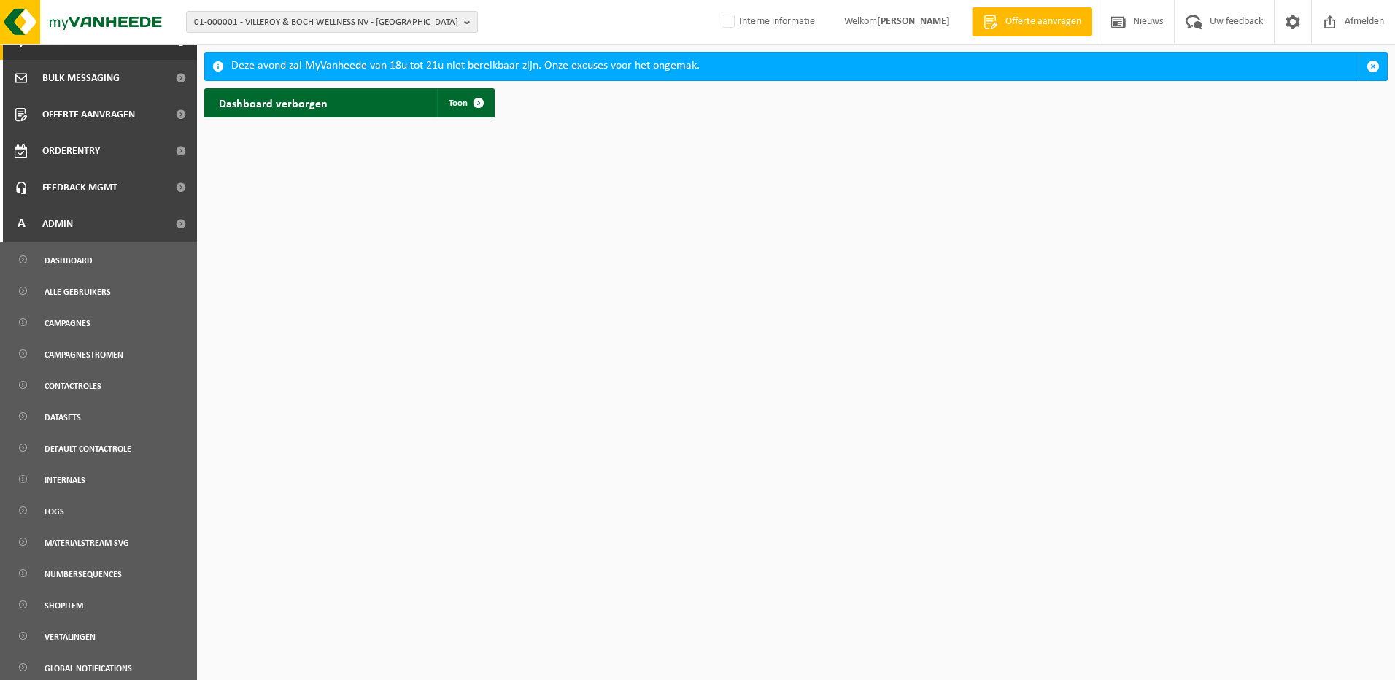
scroll to position [563, 0]
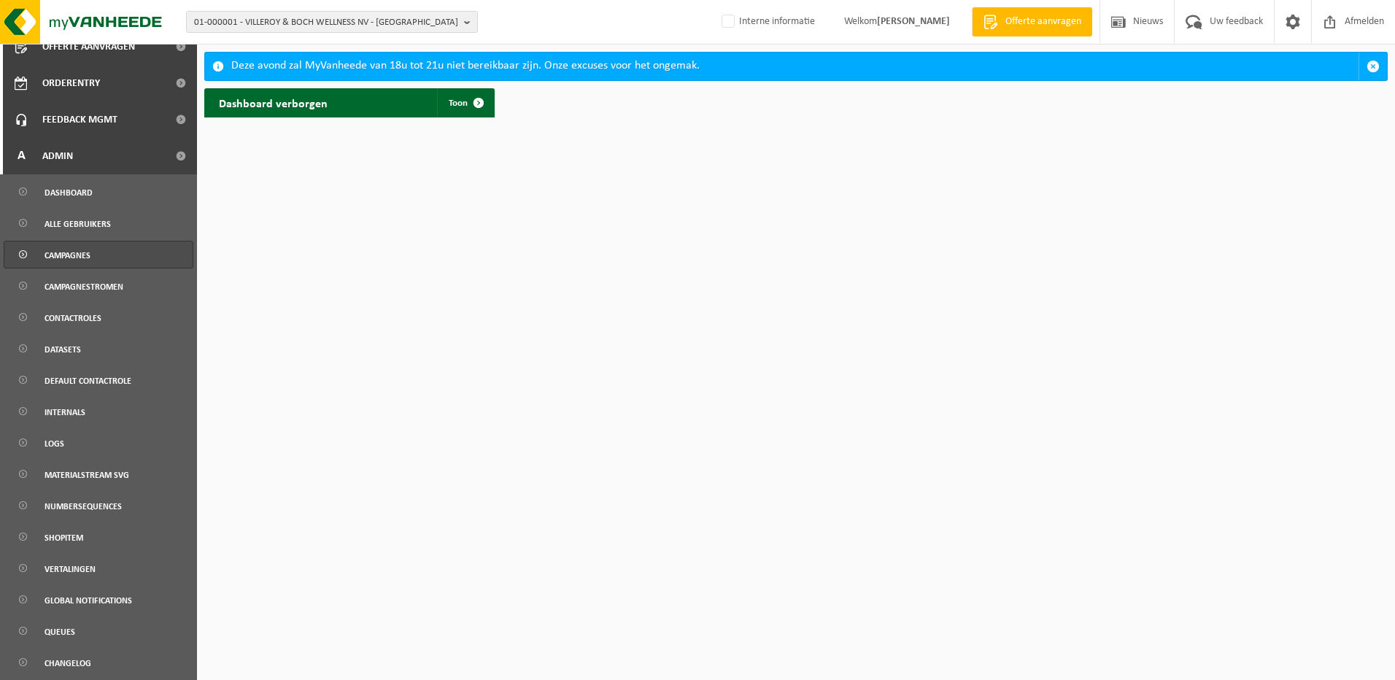
click at [75, 259] on span "Campagnes" at bounding box center [68, 256] width 46 height 28
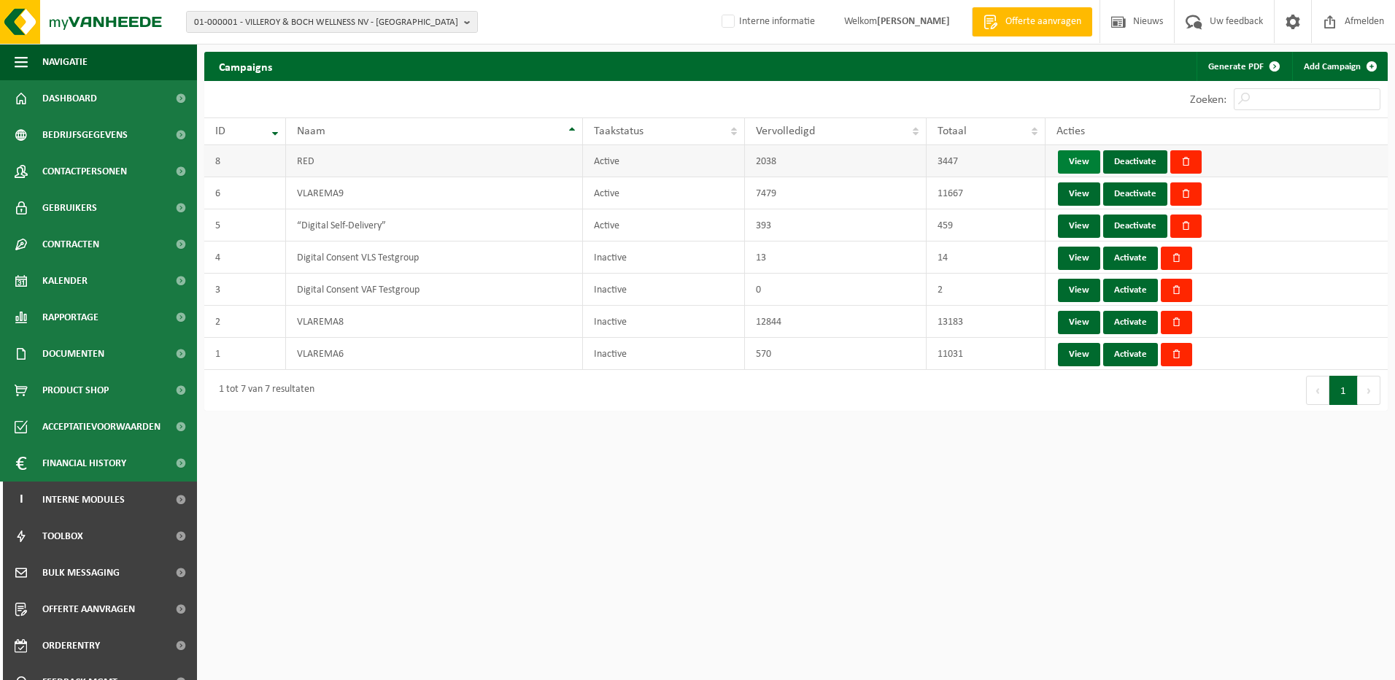
click at [1086, 160] on link "View" at bounding box center [1079, 161] width 42 height 23
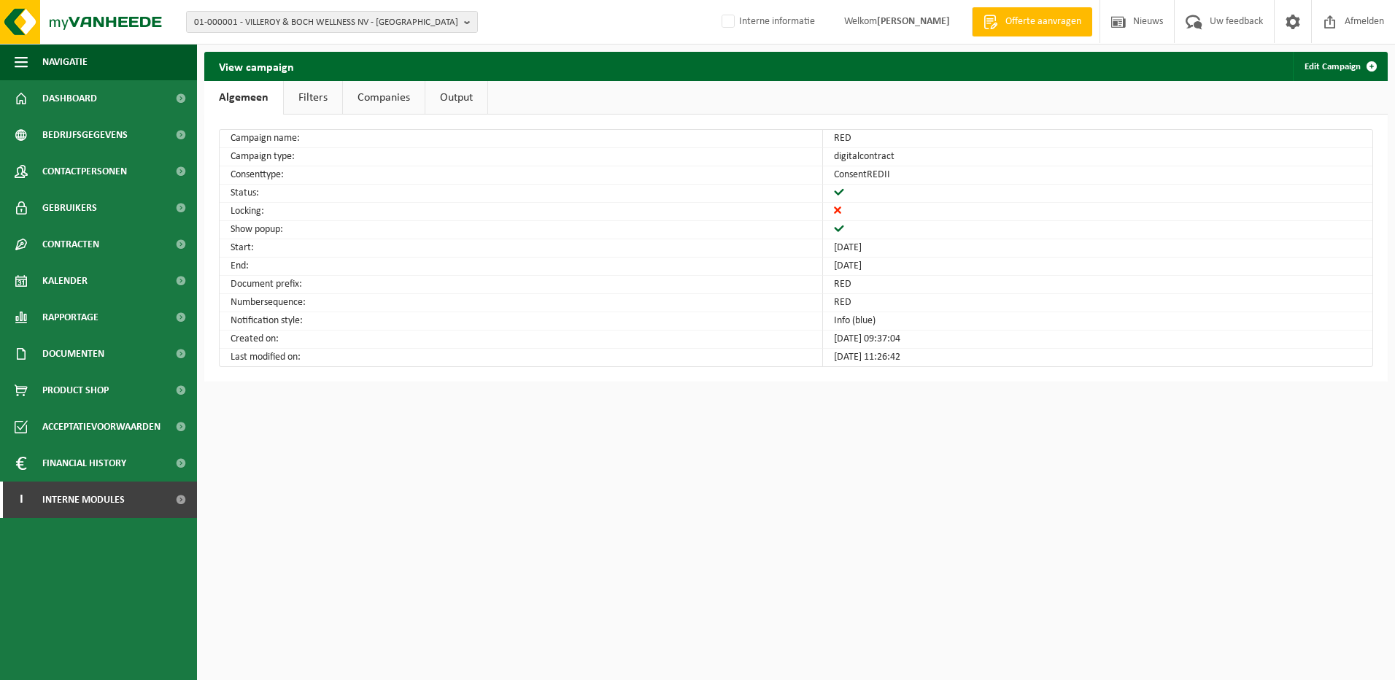
click at [309, 93] on link "Filters" at bounding box center [313, 98] width 58 height 34
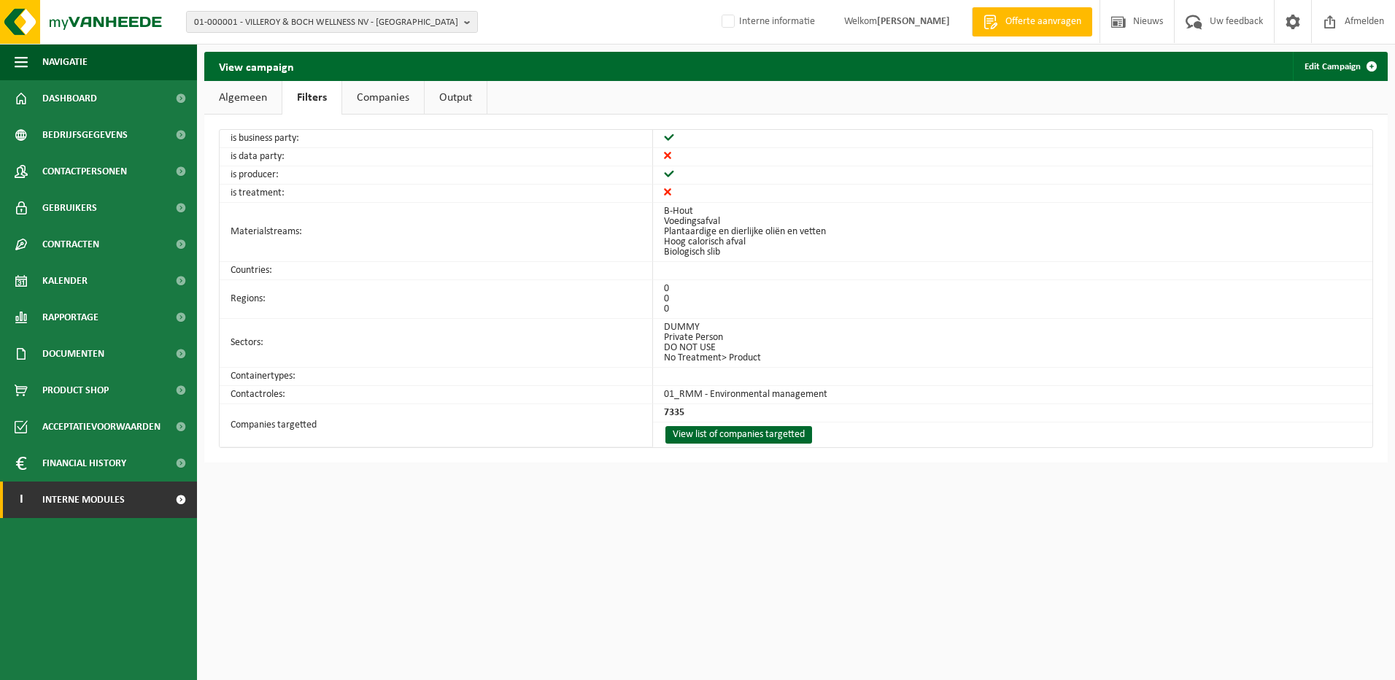
click at [74, 511] on span "Interne modules" at bounding box center [83, 500] width 82 height 36
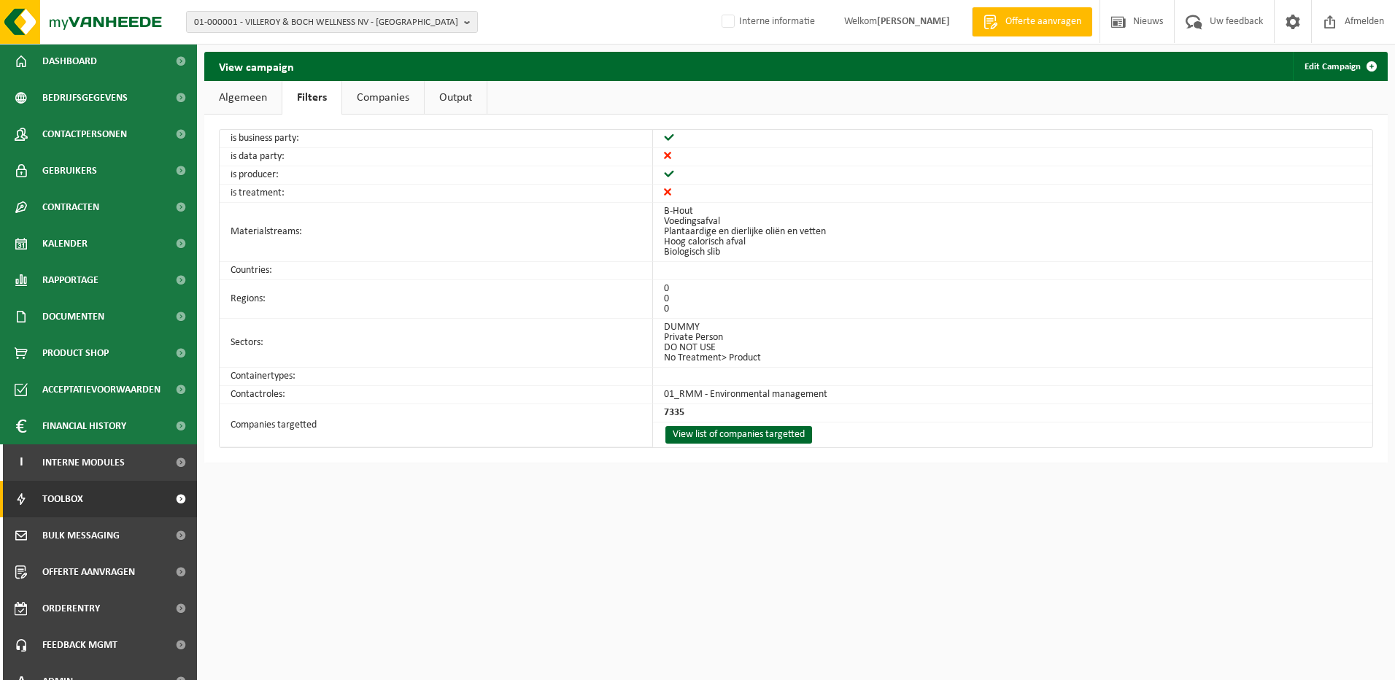
scroll to position [57, 0]
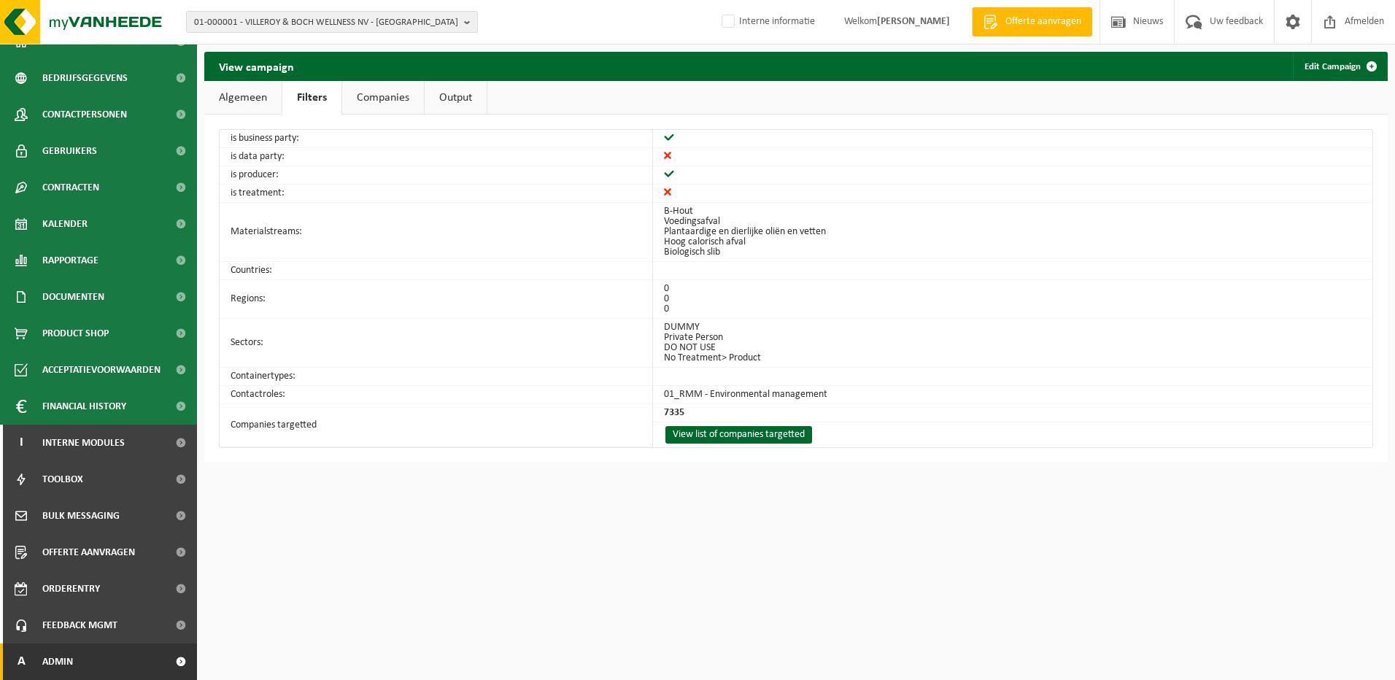
click at [93, 657] on link "A Admin" at bounding box center [98, 662] width 197 height 36
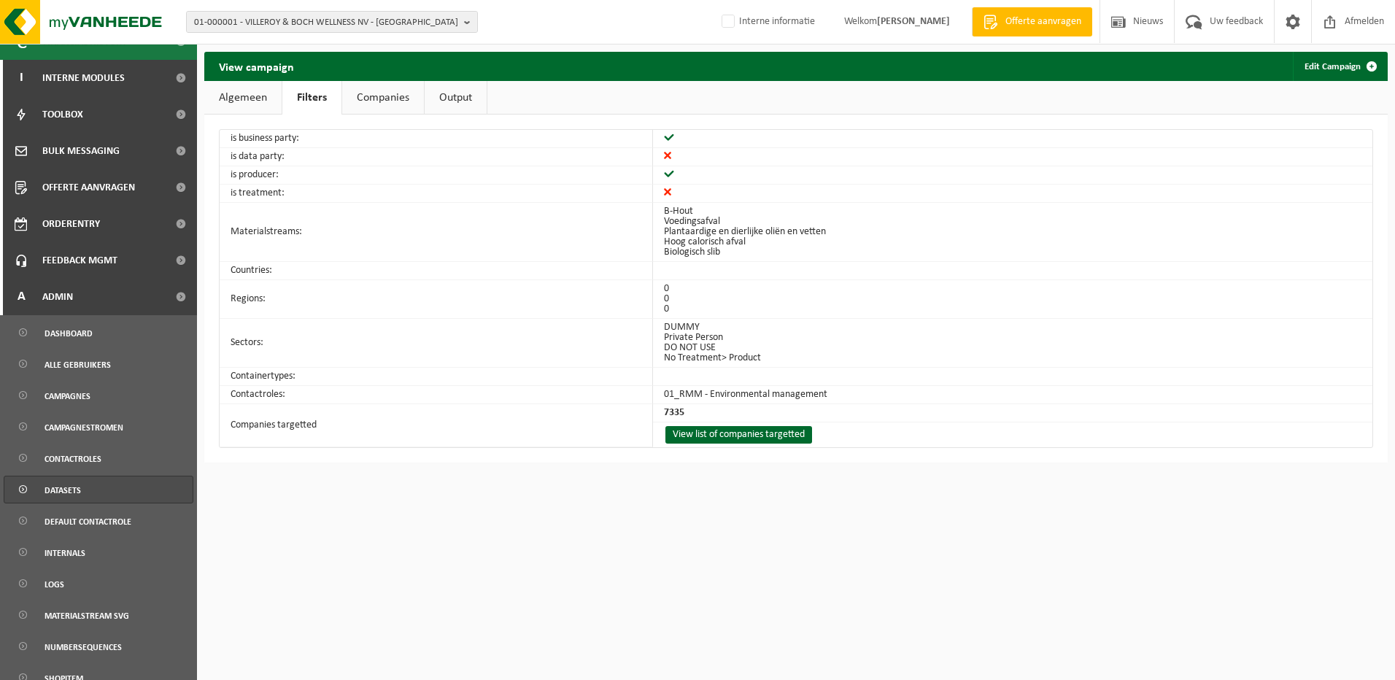
click at [80, 494] on span "Datasets" at bounding box center [63, 490] width 36 height 28
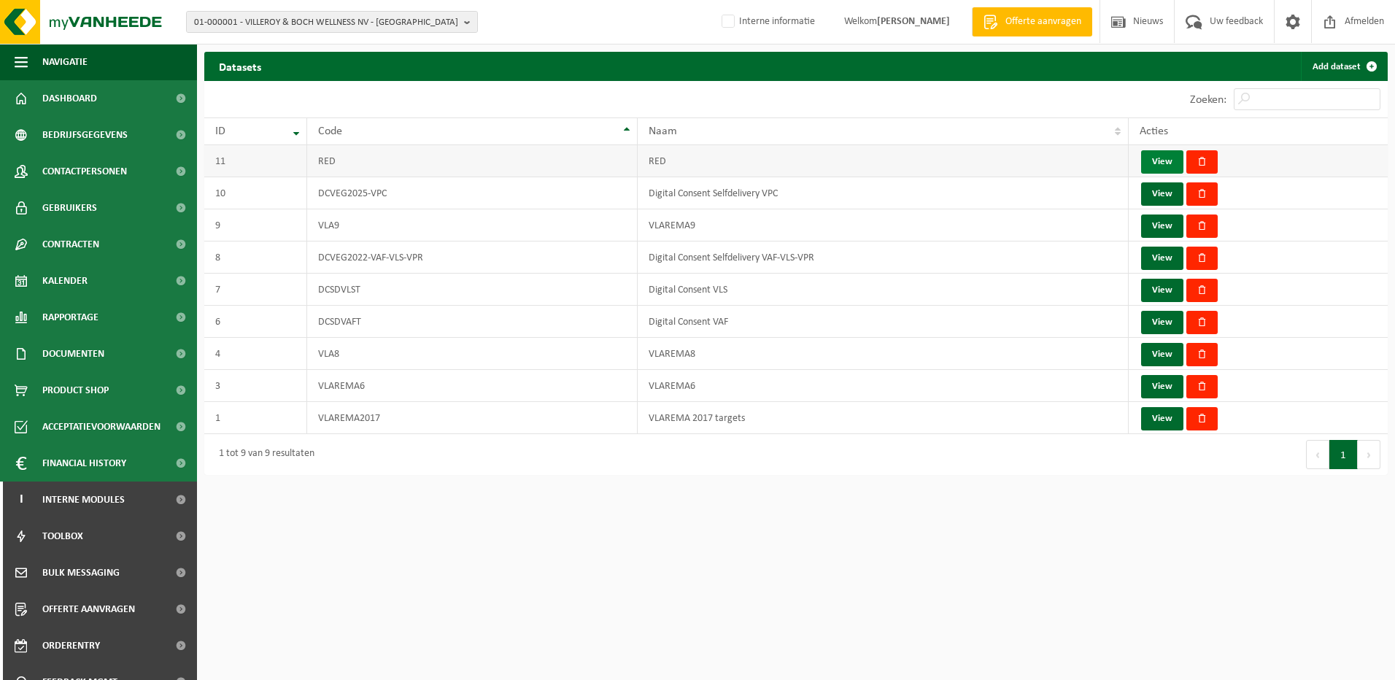
click at [1162, 157] on link "View" at bounding box center [1162, 161] width 42 height 23
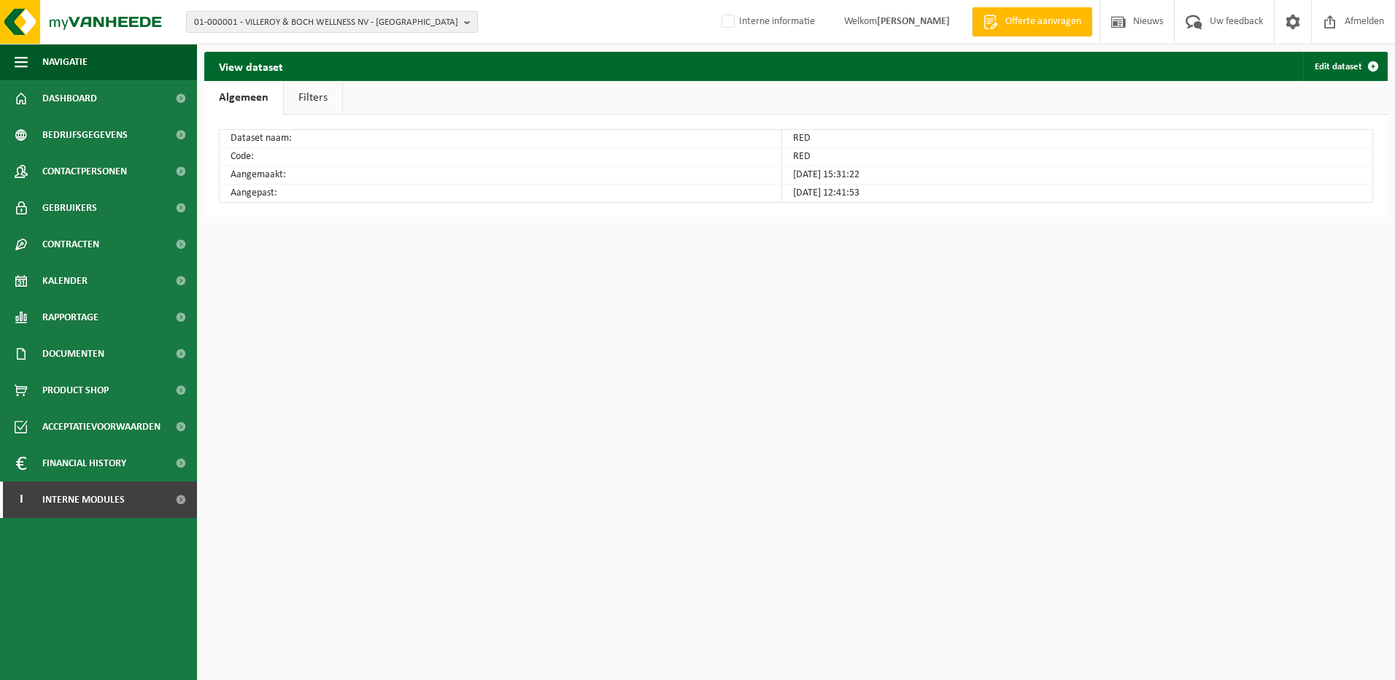
click at [305, 93] on link "Filters" at bounding box center [313, 98] width 58 height 34
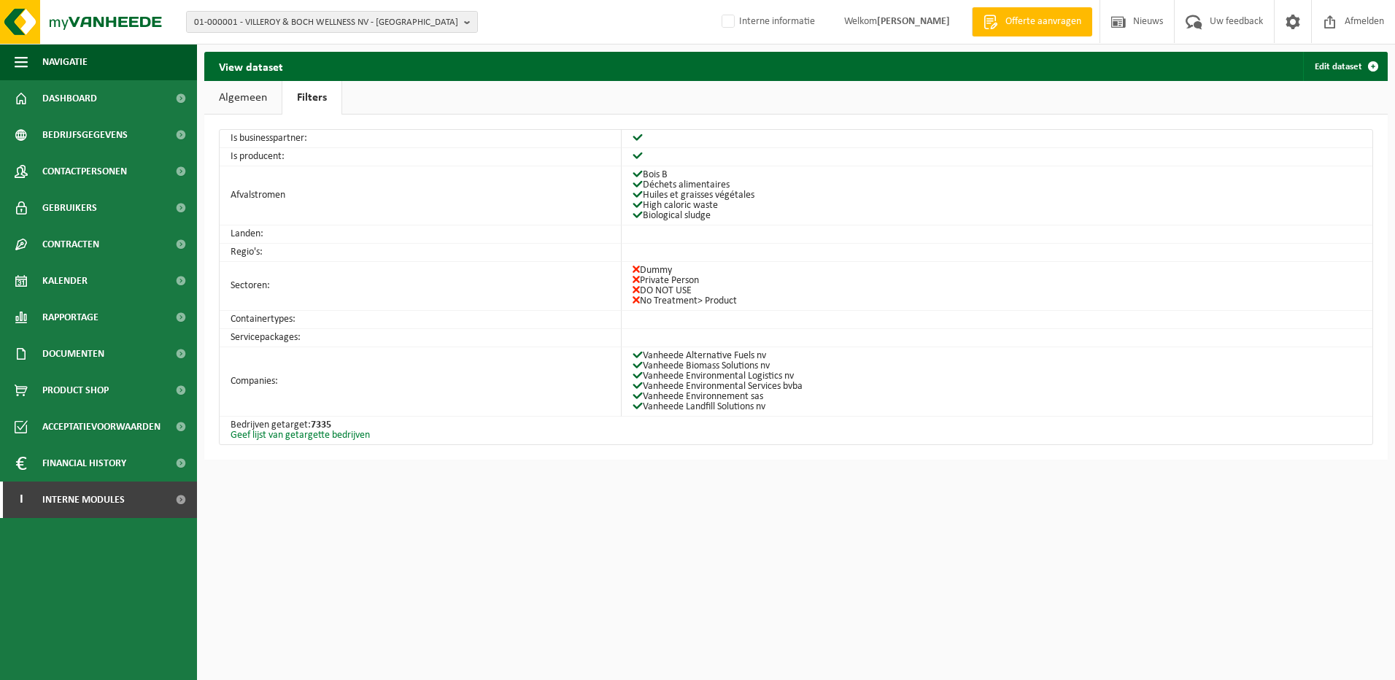
click at [334, 432] on link "Geef lijst van getargette bedrijven" at bounding box center [300, 435] width 139 height 11
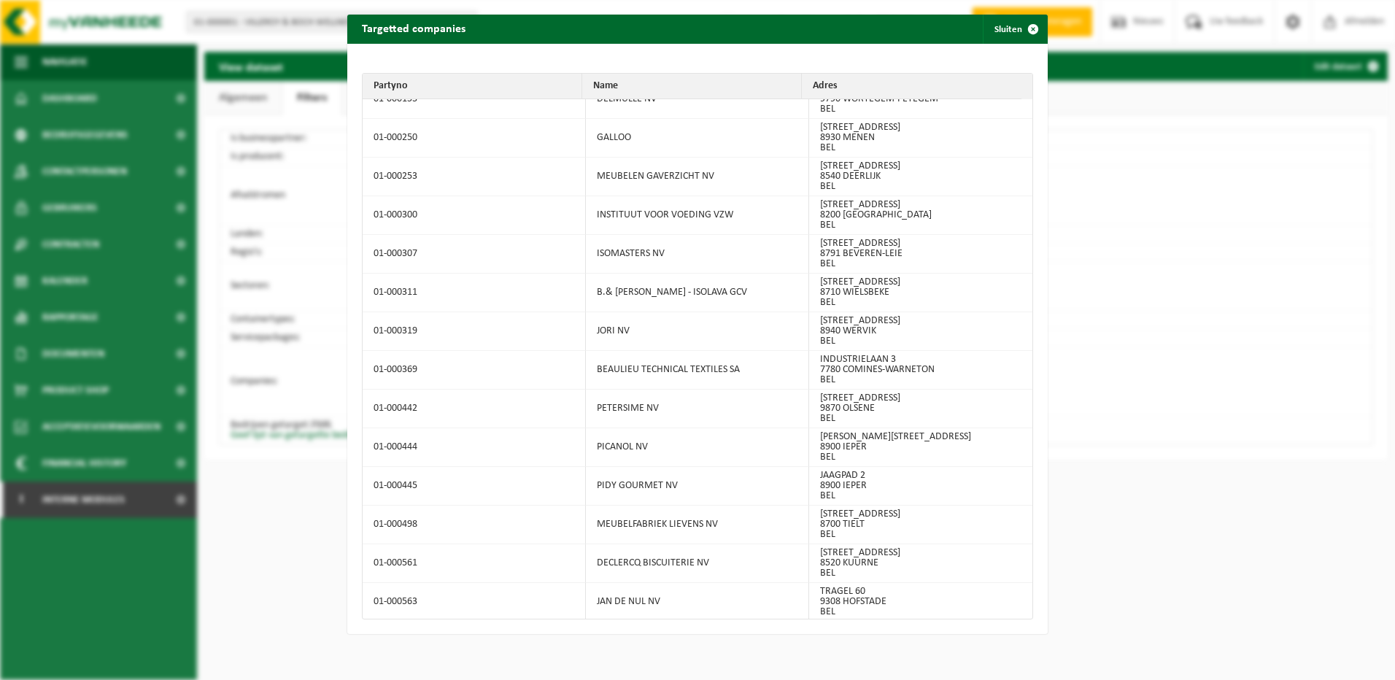
scroll to position [487, 0]
click at [1027, 613] on tbody "01-000001 VILLEROY & BOCH WELLNESS NV POPULIERSTRAAT 1 8800 [GEOGRAPHIC_DATA] B…" at bounding box center [698, 359] width 670 height 520
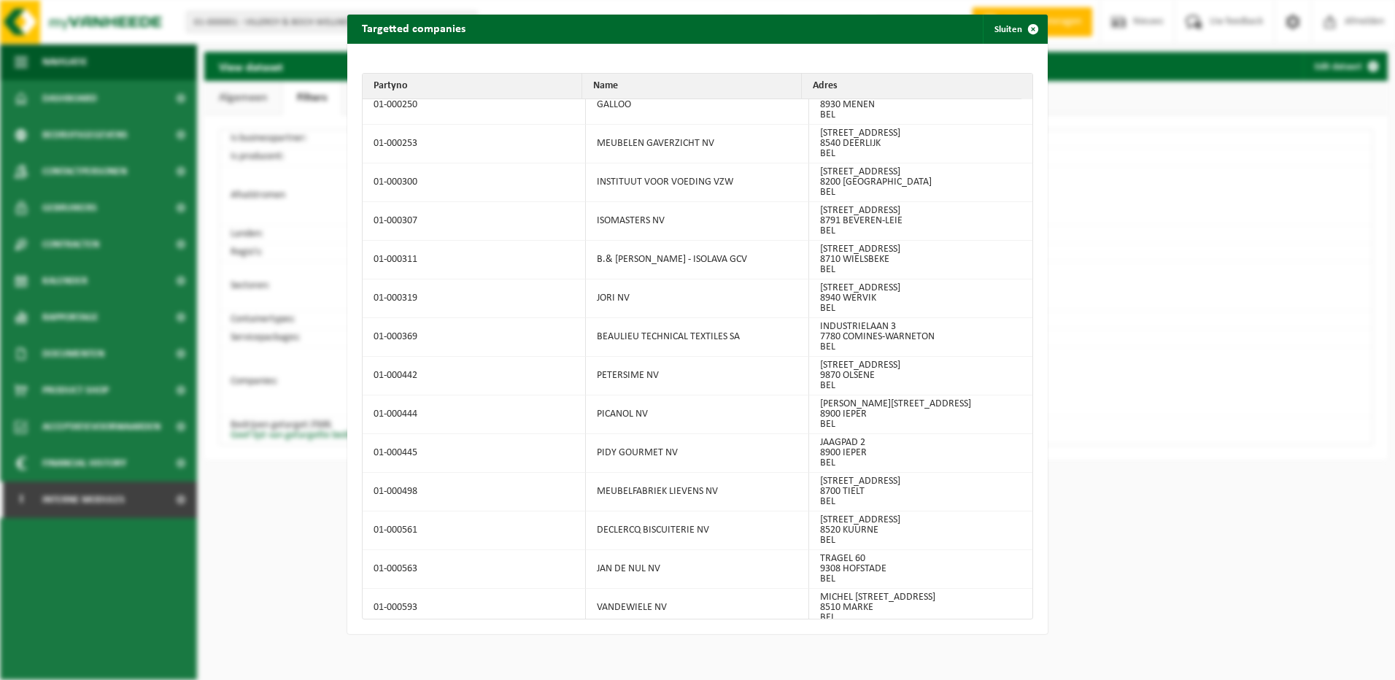
click at [1027, 613] on tbody "01-000001 VILLEROY & BOCH WELLNESS NV POPULIERSTRAAT 1 8800 [GEOGRAPHIC_DATA] B…" at bounding box center [698, 359] width 670 height 520
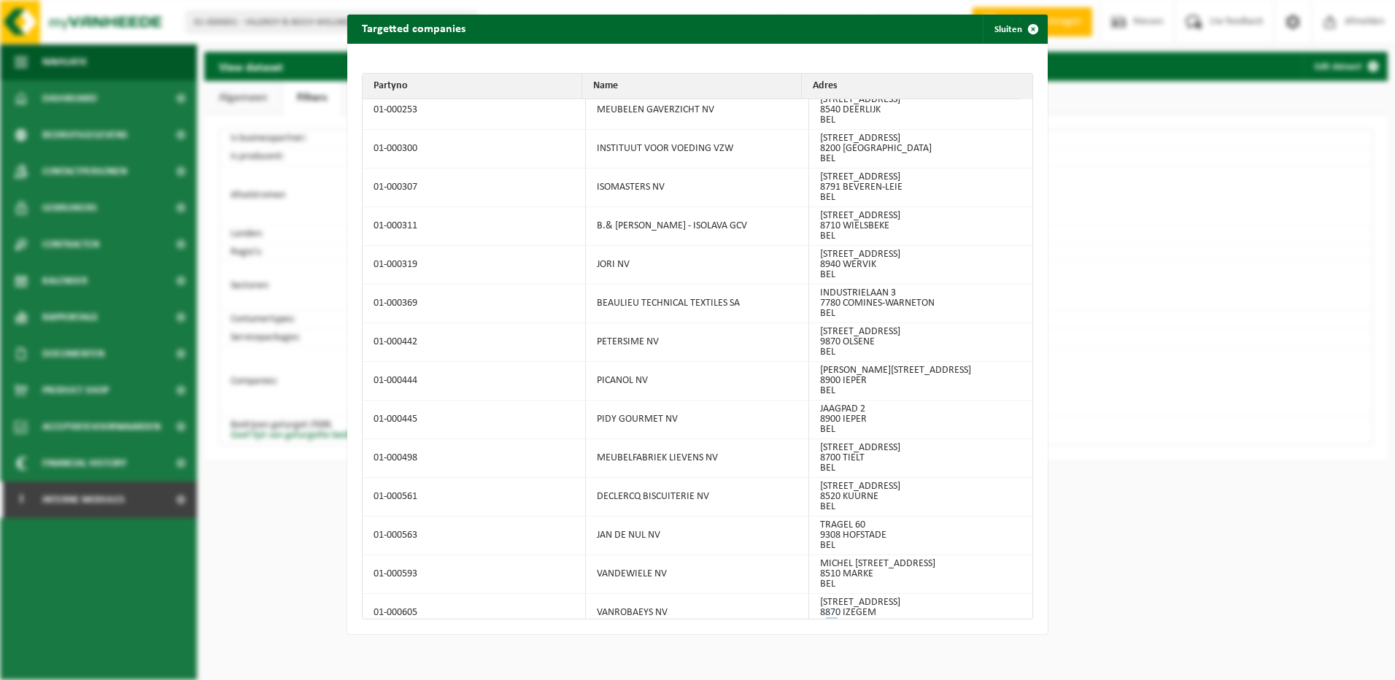
click at [1027, 613] on tbody "01-000001 VILLEROY & BOCH WELLNESS NV POPULIERSTRAAT 1 8800 [GEOGRAPHIC_DATA] B…" at bounding box center [698, 359] width 670 height 520
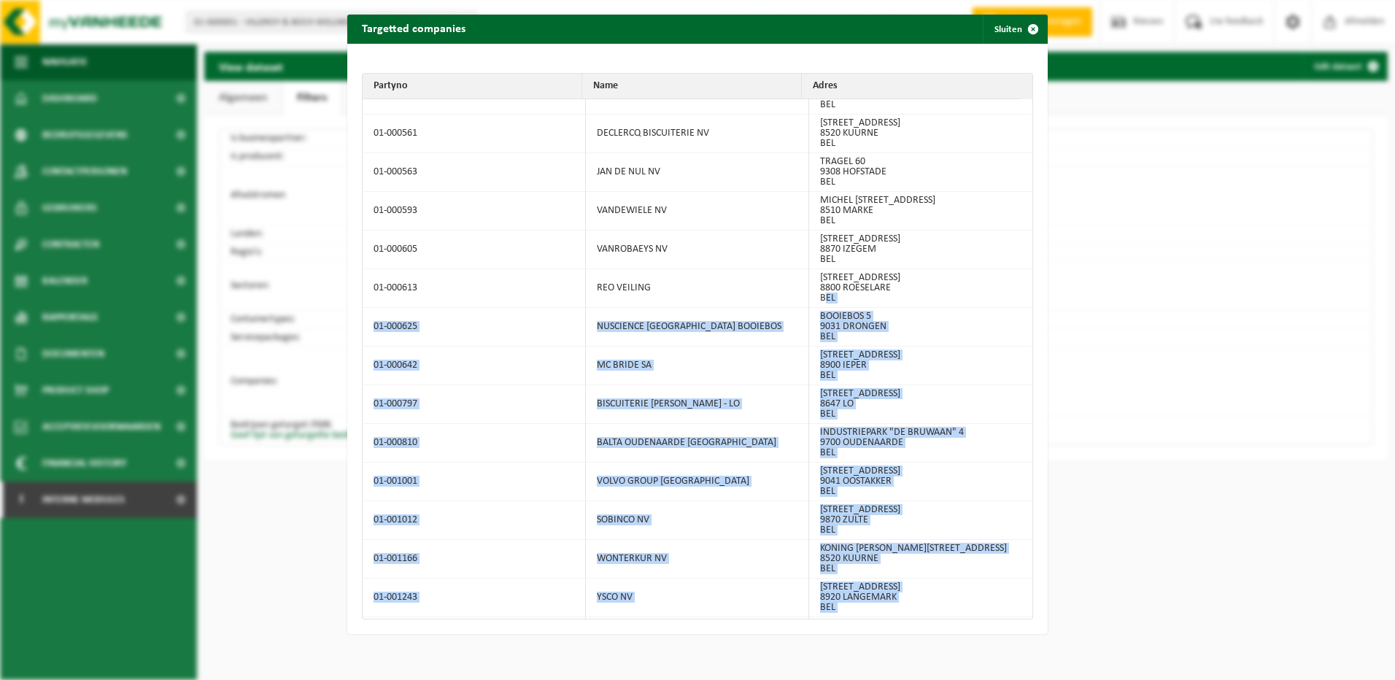
click at [1027, 613] on tbody "01-000001 VILLEROY & BOCH WELLNESS NV POPULIERSTRAAT 1 8800 [GEOGRAPHIC_DATA] B…" at bounding box center [698, 359] width 670 height 520
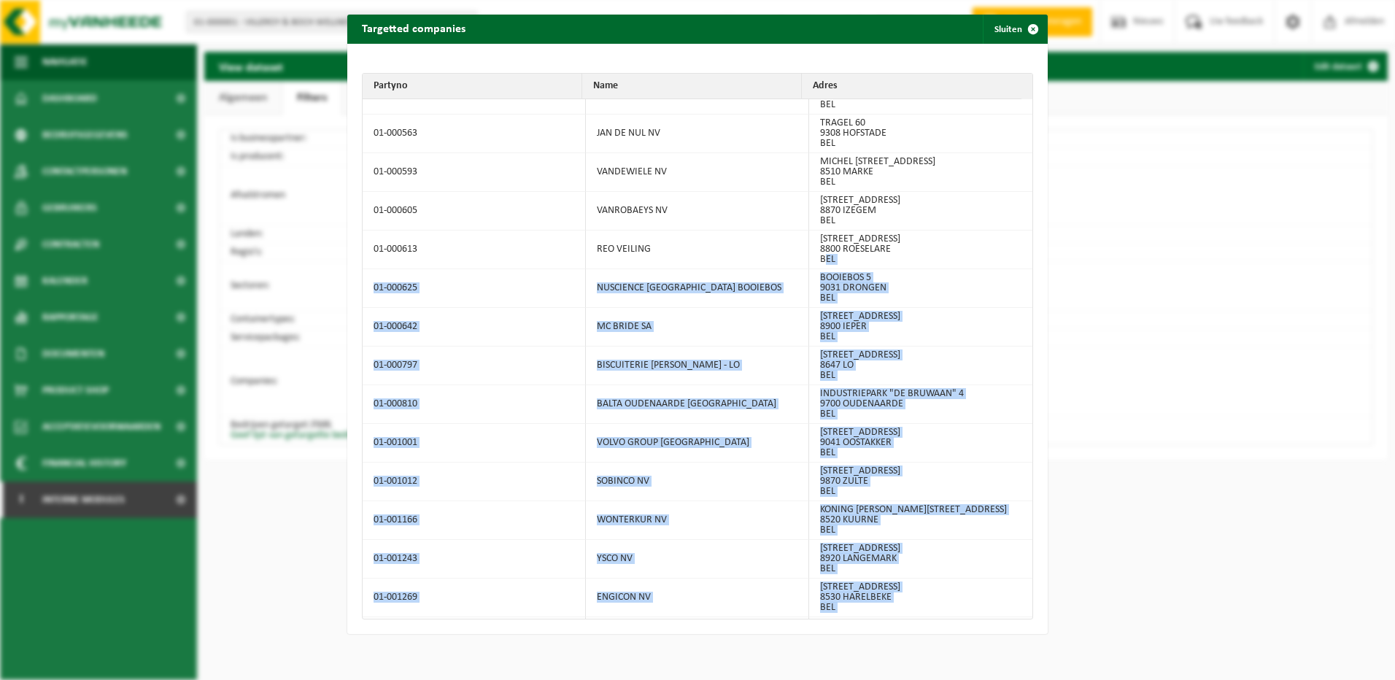
click at [1027, 613] on tbody "01-000001 VILLEROY & BOCH WELLNESS NV POPULIERSTRAAT 1 8800 [GEOGRAPHIC_DATA] B…" at bounding box center [698, 359] width 670 height 520
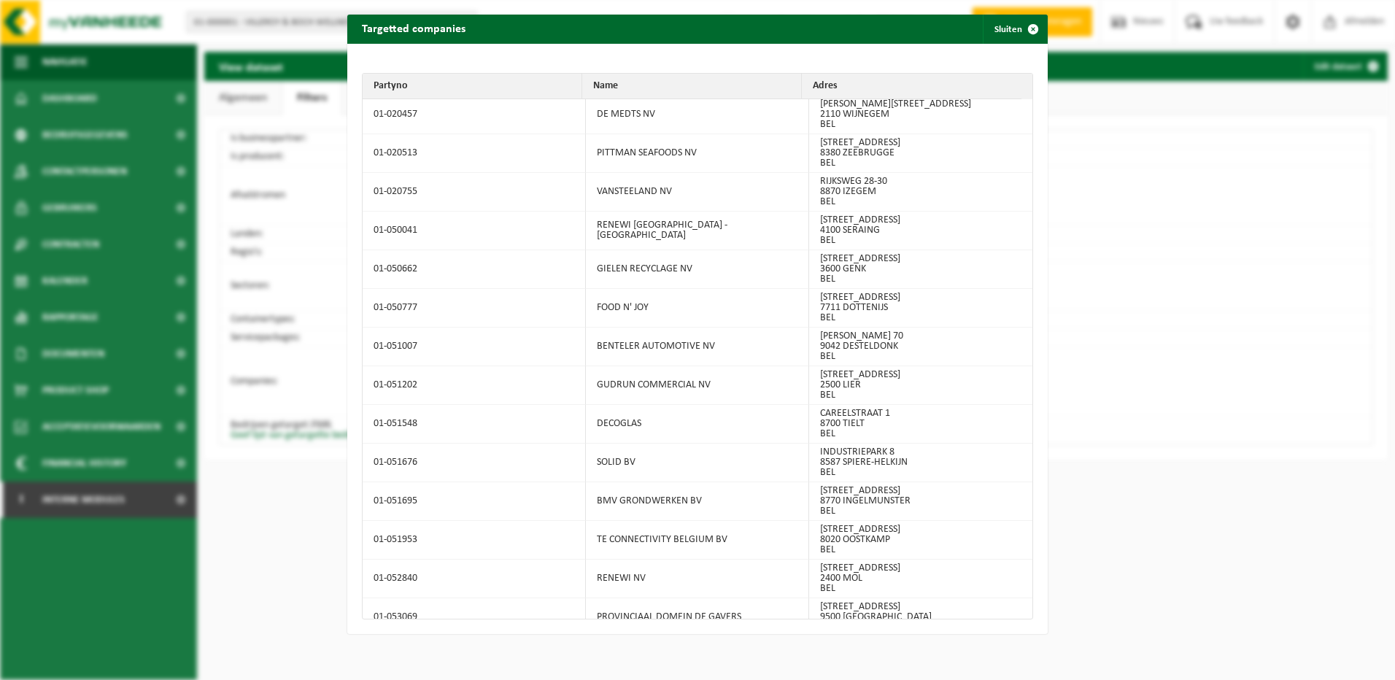
scroll to position [2469, 0]
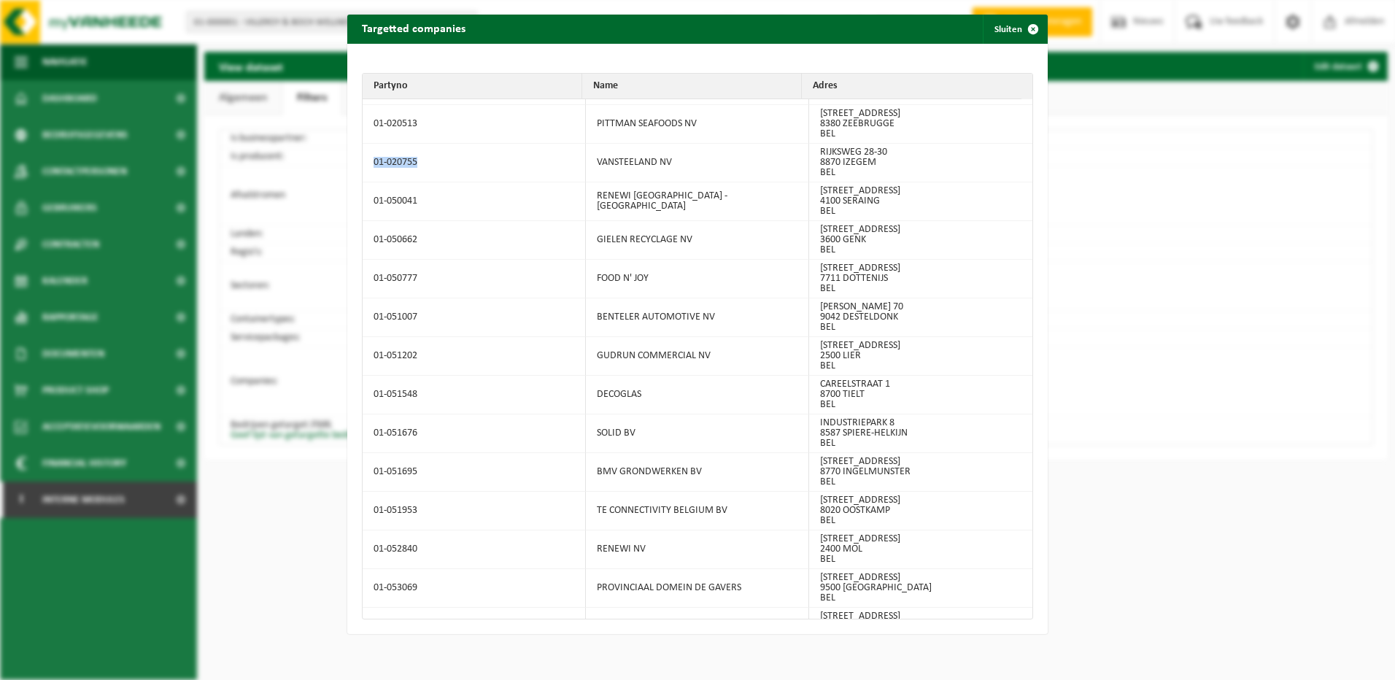
drag, startPoint x: 416, startPoint y: 160, endPoint x: 368, endPoint y: 163, distance: 48.3
click at [368, 163] on td "01-020755" at bounding box center [474, 163] width 223 height 39
copy td "01-020755"
click at [646, 32] on div "Targetted companies Sluiten" at bounding box center [697, 29] width 700 height 29
drag, startPoint x: 367, startPoint y: 163, endPoint x: 869, endPoint y: 177, distance: 502.2
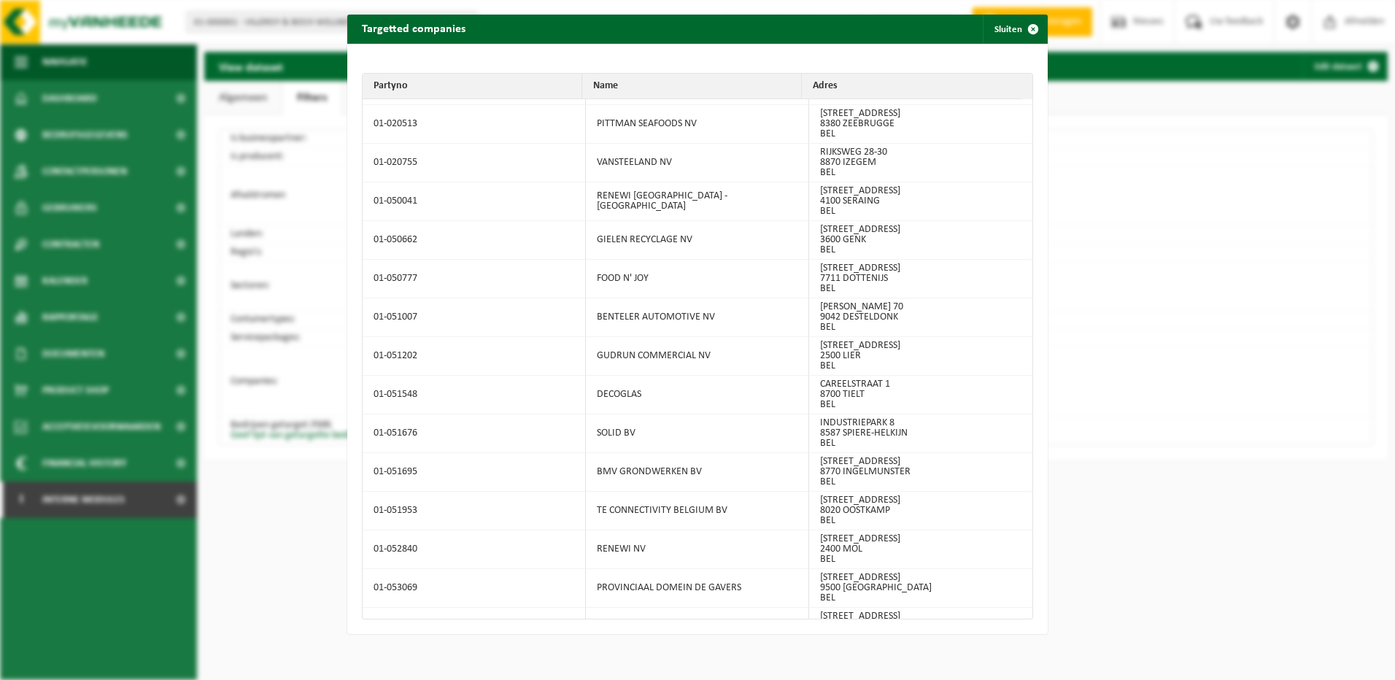
click at [869, 177] on tr "01-020755 [GEOGRAPHIC_DATA] 28-30 8870 IZEGEM BEL" at bounding box center [698, 163] width 670 height 39
copy tr "01-020755 [GEOGRAPHIC_DATA] 28-30 8870 IZEGEM BEL"
click at [614, 622] on div "Partyno Name Adres 01-000001 VILLEROY & BOCH WELLNESS [GEOGRAPHIC_DATA] [STREET…" at bounding box center [697, 339] width 700 height 590
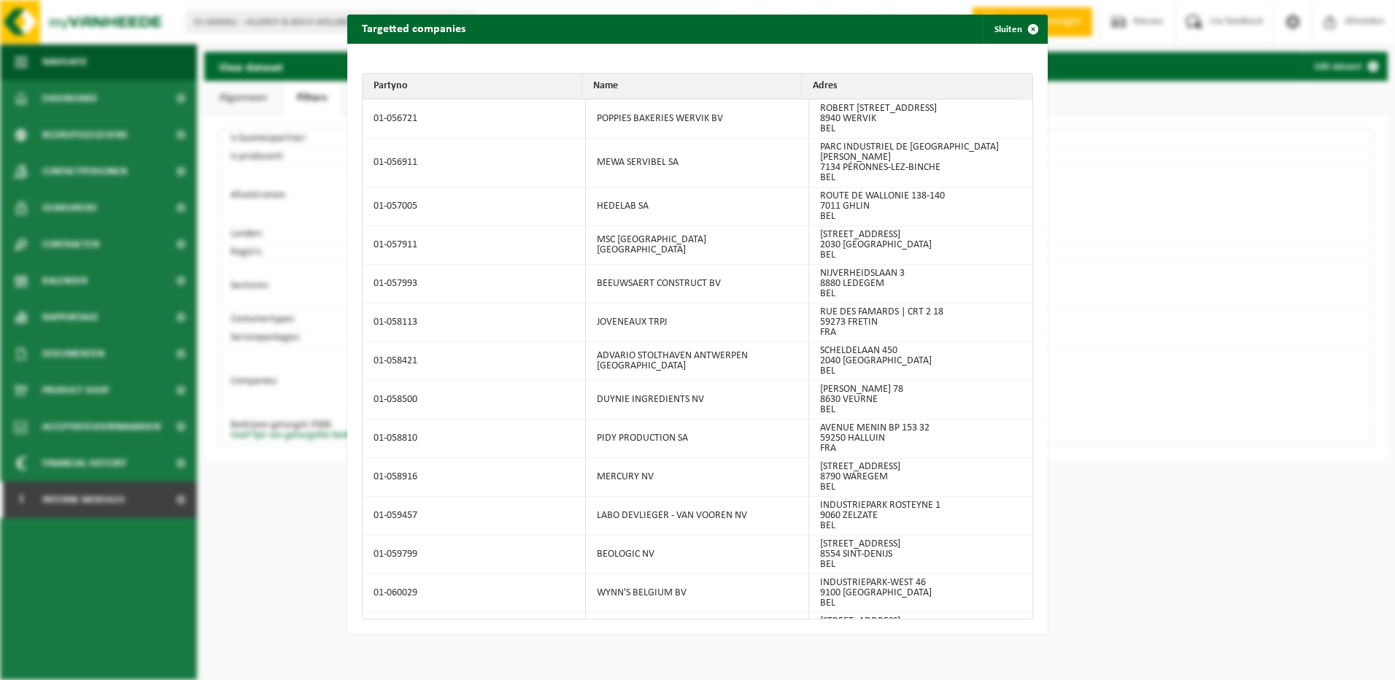
scroll to position [3447, 0]
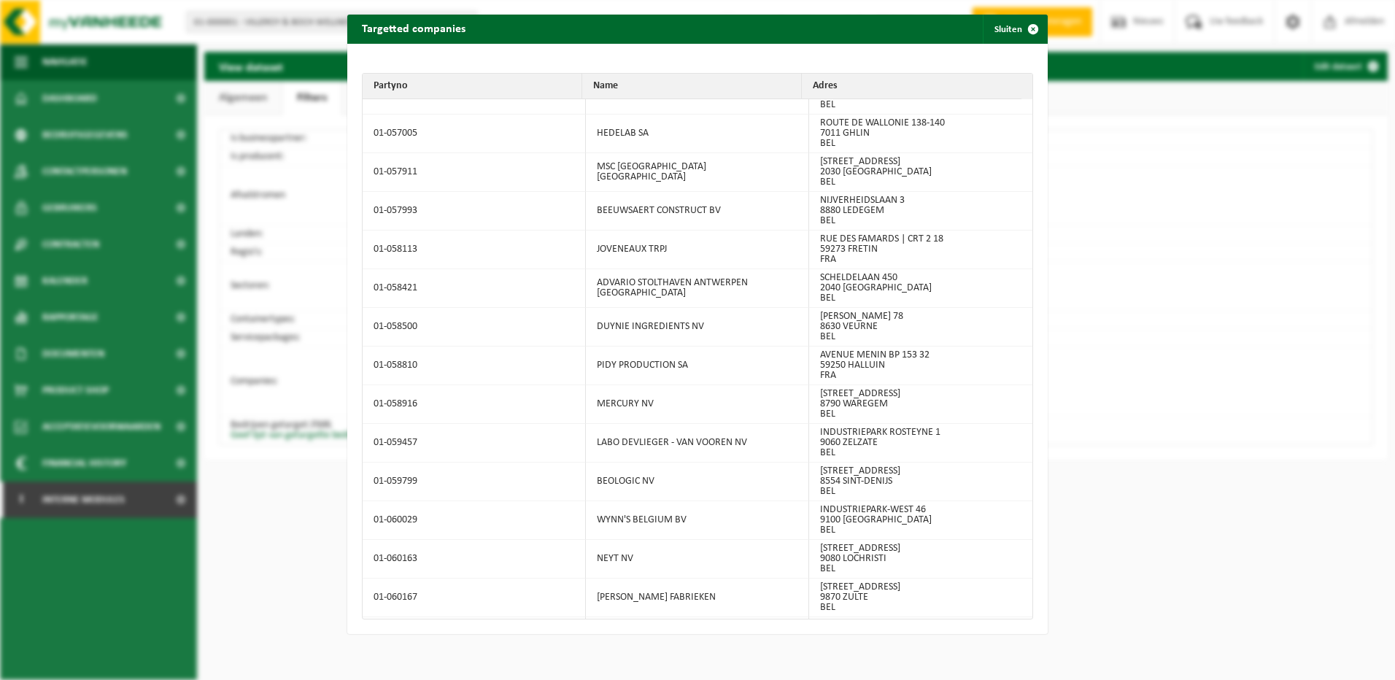
click at [750, 442] on td "LABO DEVLIEGER - VAN VOOREN NV" at bounding box center [697, 443] width 223 height 39
drag, startPoint x: 455, startPoint y: 444, endPoint x: 366, endPoint y: 437, distance: 89.3
click at [366, 437] on td "01-059457" at bounding box center [474, 443] width 223 height 39
copy td "01-059457"
